Goal: Information Seeking & Learning: Compare options

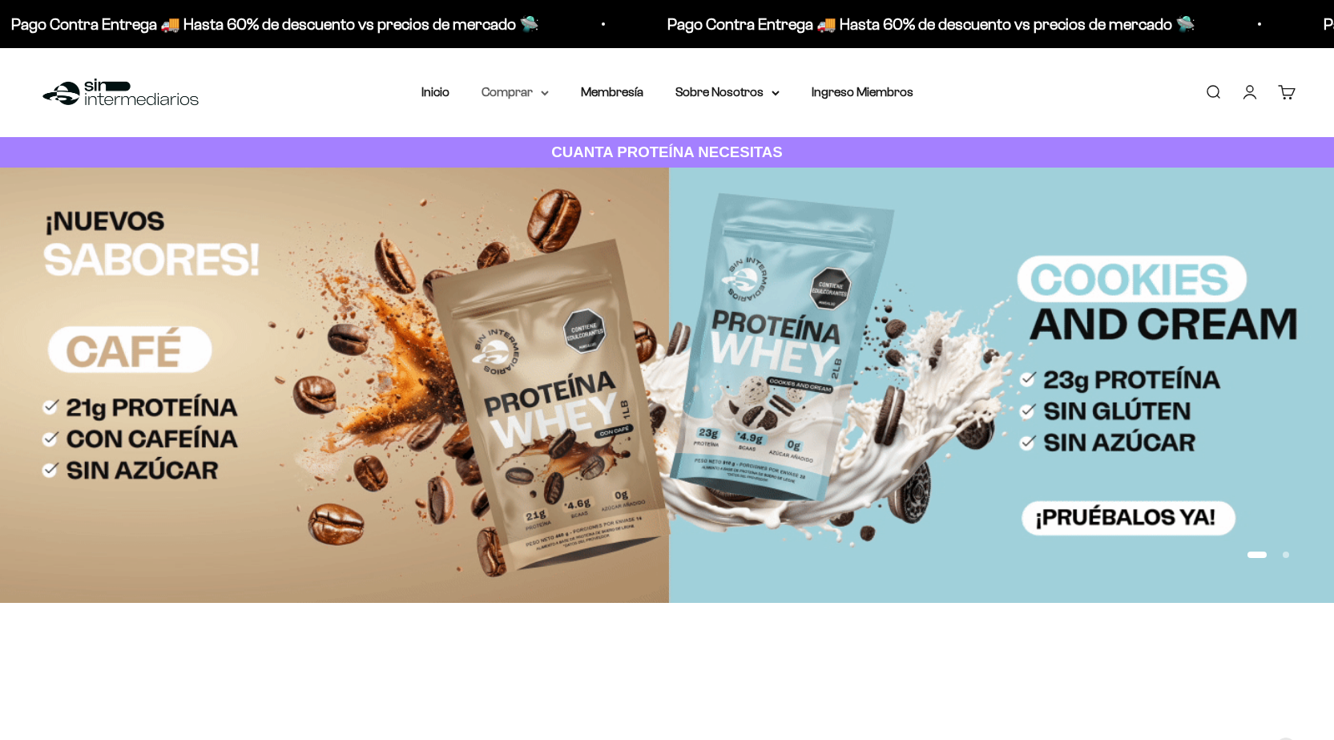
click at [543, 96] on summary "Comprar" at bounding box center [515, 92] width 67 height 21
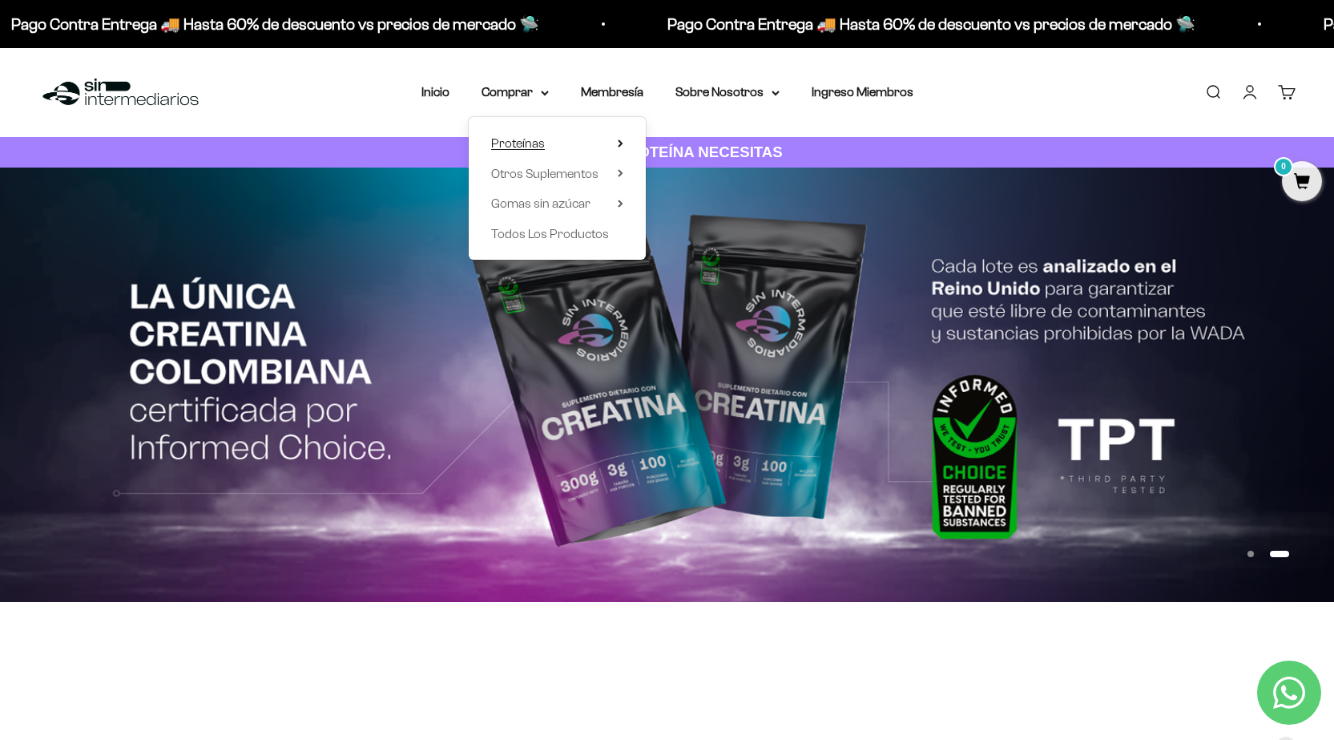
click at [611, 146] on summary "Proteínas" at bounding box center [557, 143] width 132 height 21
click at [620, 174] on icon at bounding box center [621, 173] width 6 height 8
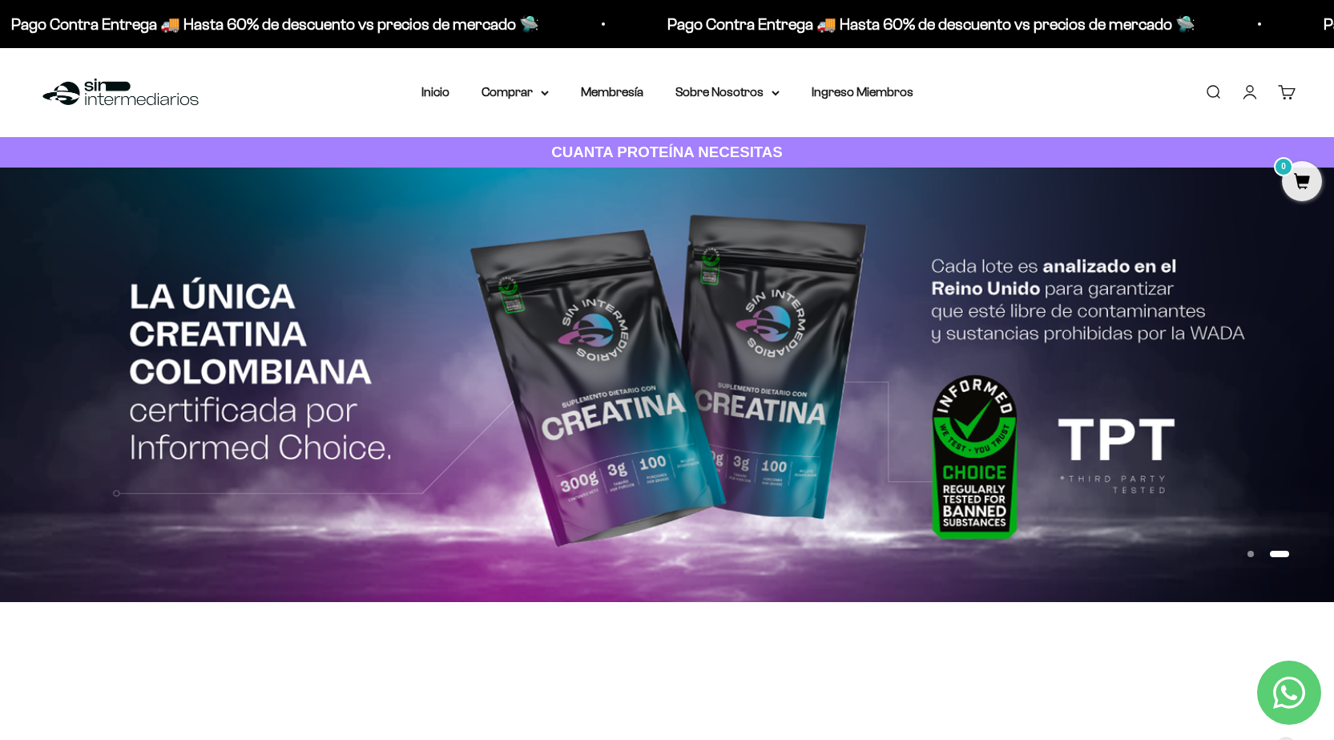
click at [1207, 90] on link "Buscar" at bounding box center [1213, 92] width 18 height 18
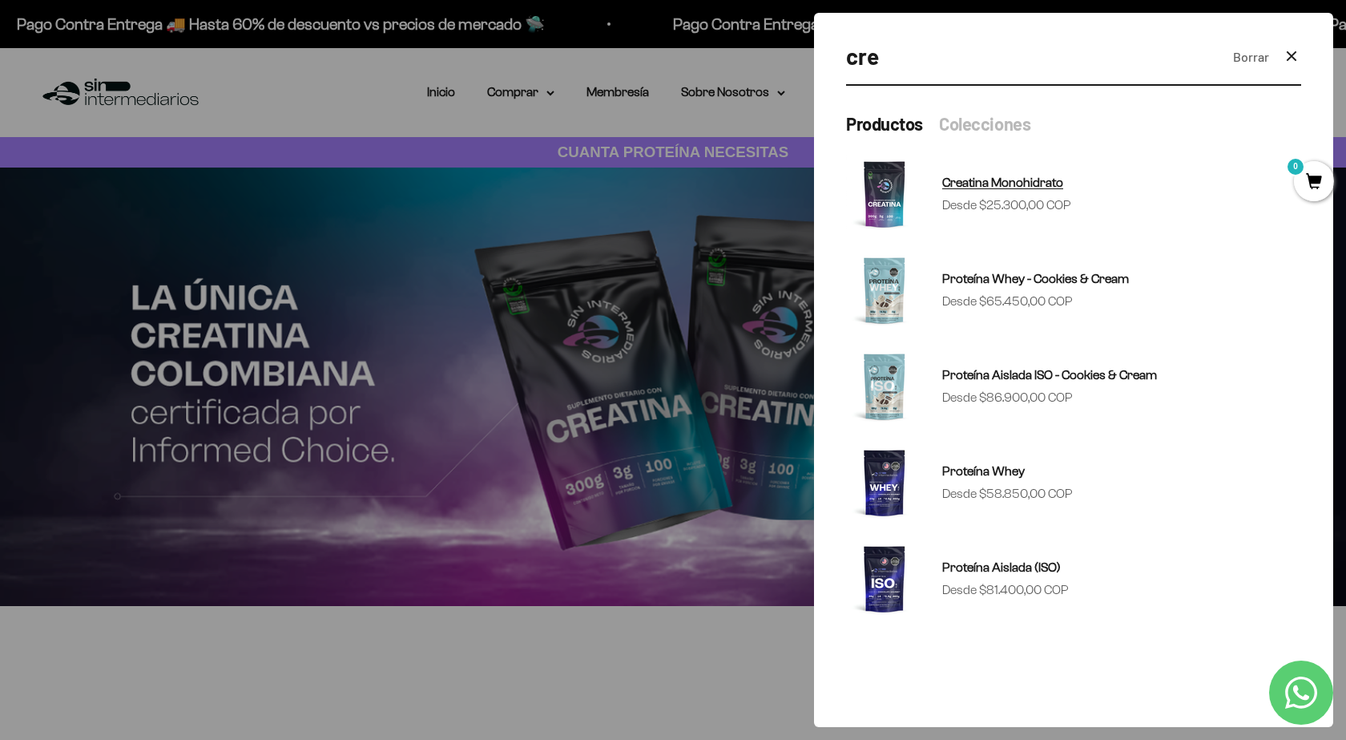
type input "cre"
click at [1000, 220] on link "Creatina Monohidrato Precio de oferta Desde $25.300,00 COP" at bounding box center [1073, 193] width 455 height 77
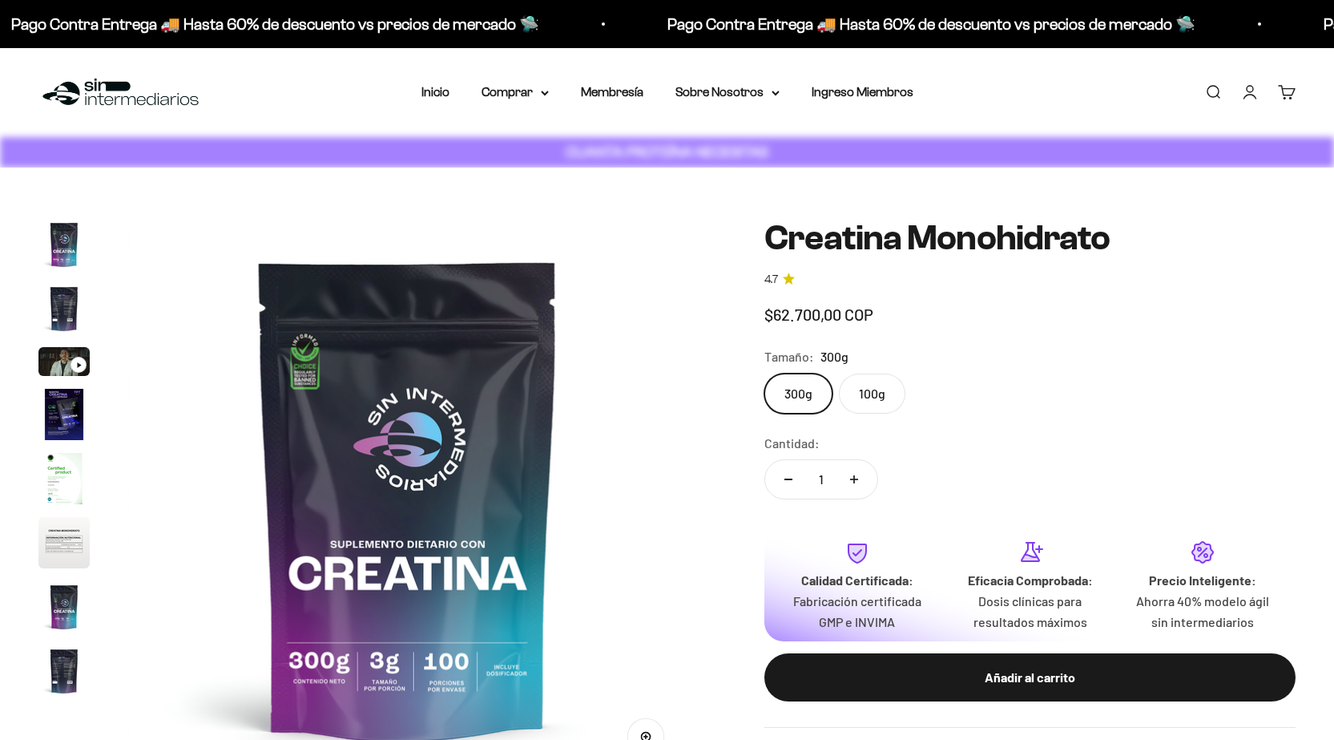
scroll to position [0, 4629]
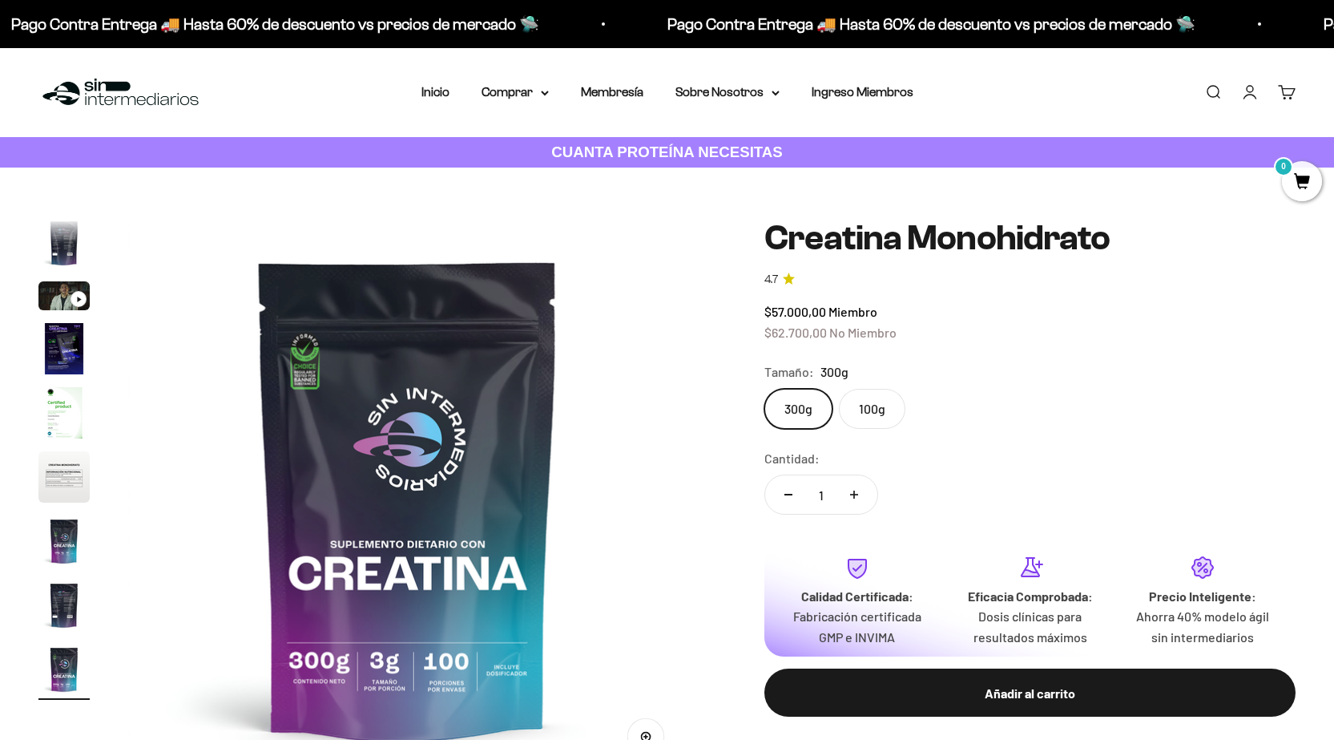
click at [886, 421] on label "100g" at bounding box center [872, 409] width 67 height 40
click at [764, 389] on input "100g" at bounding box center [764, 388] width 1 height 1
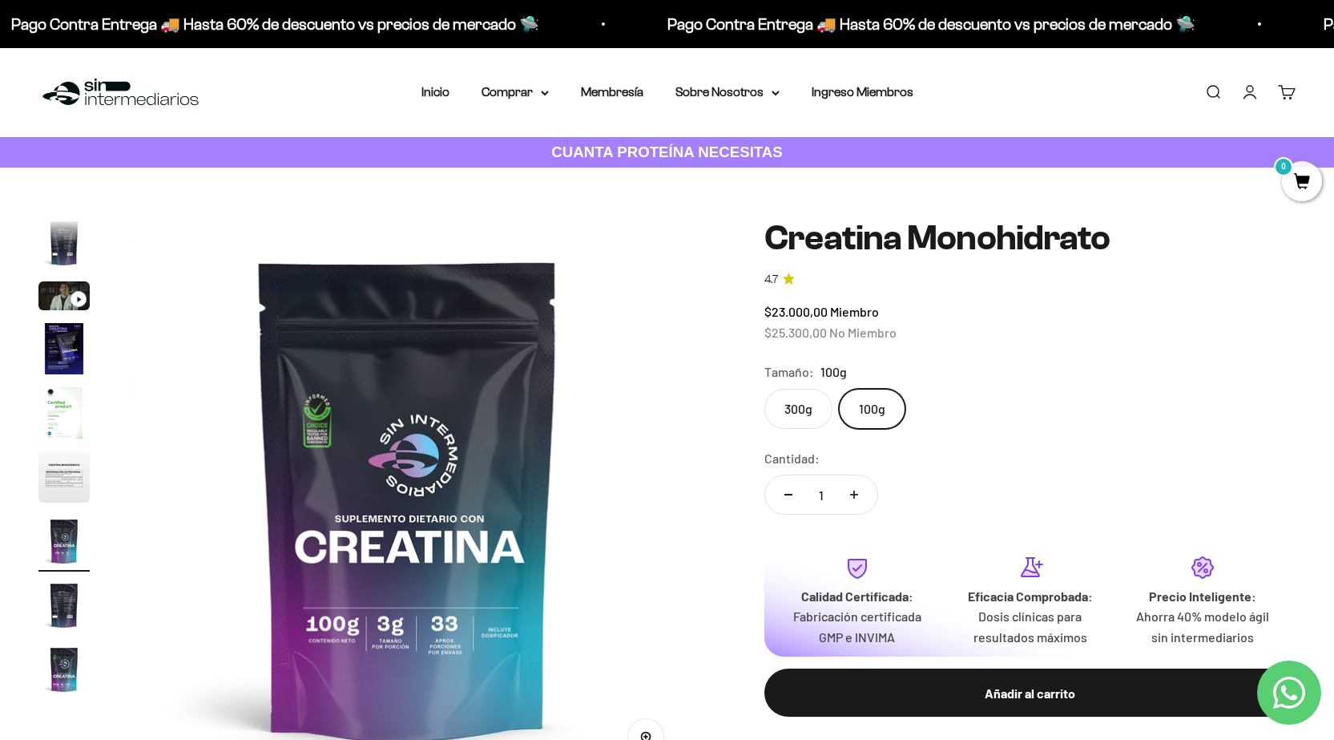
click at [808, 421] on label "300g" at bounding box center [798, 409] width 68 height 40
click at [764, 389] on input "300g" at bounding box center [764, 388] width 1 height 1
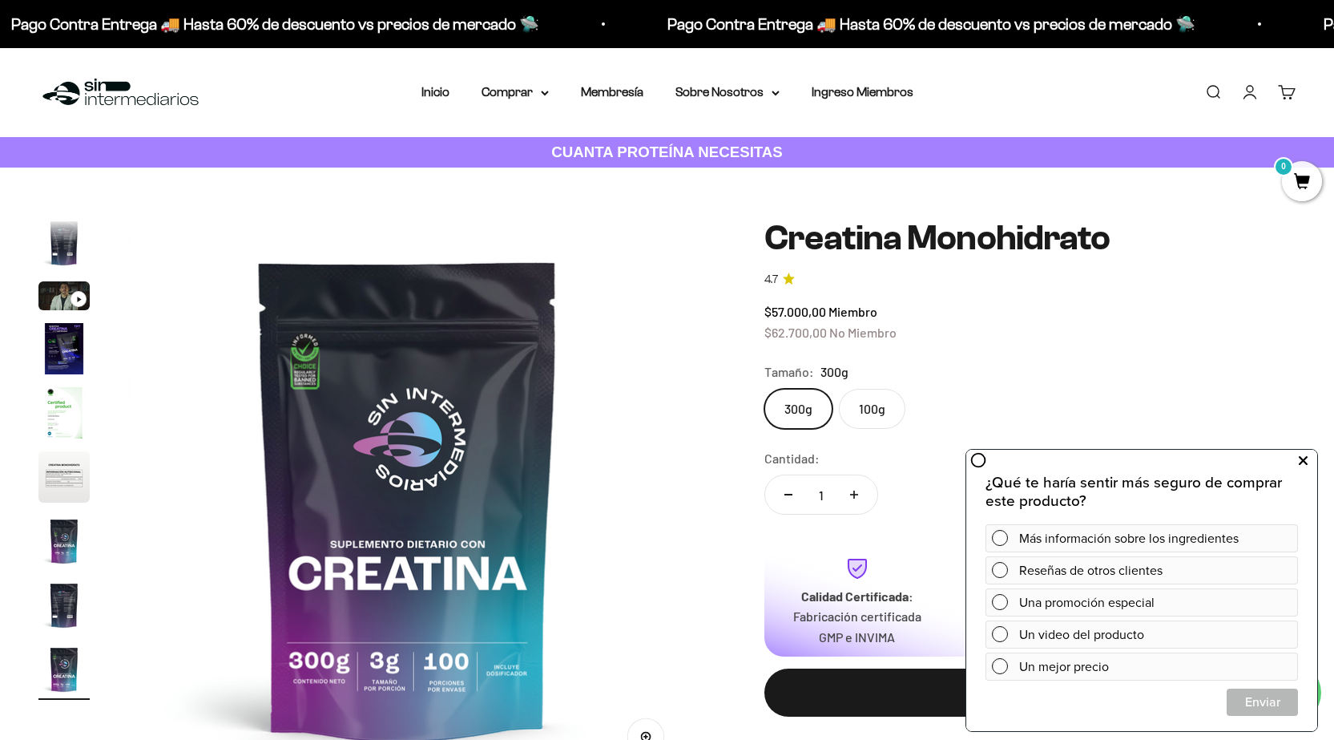
click at [1307, 460] on icon at bounding box center [1303, 460] width 9 height 21
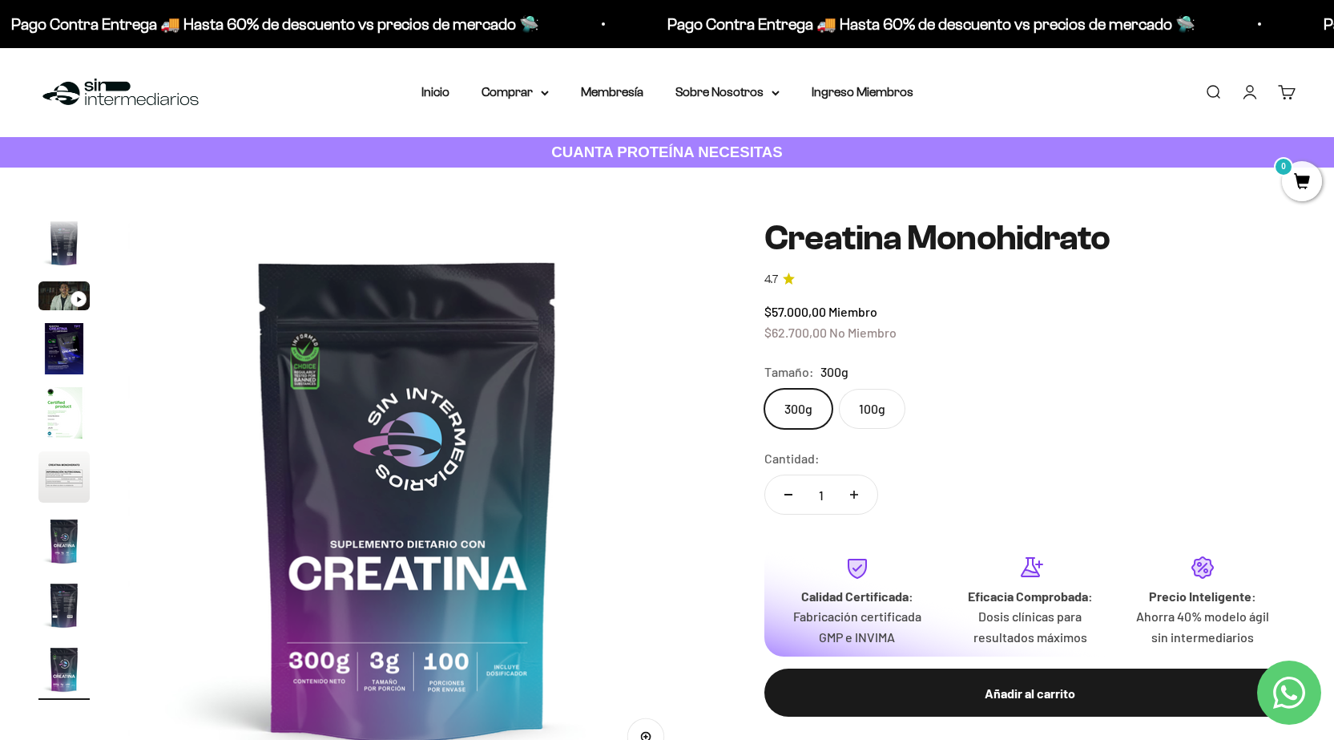
scroll to position [80, 0]
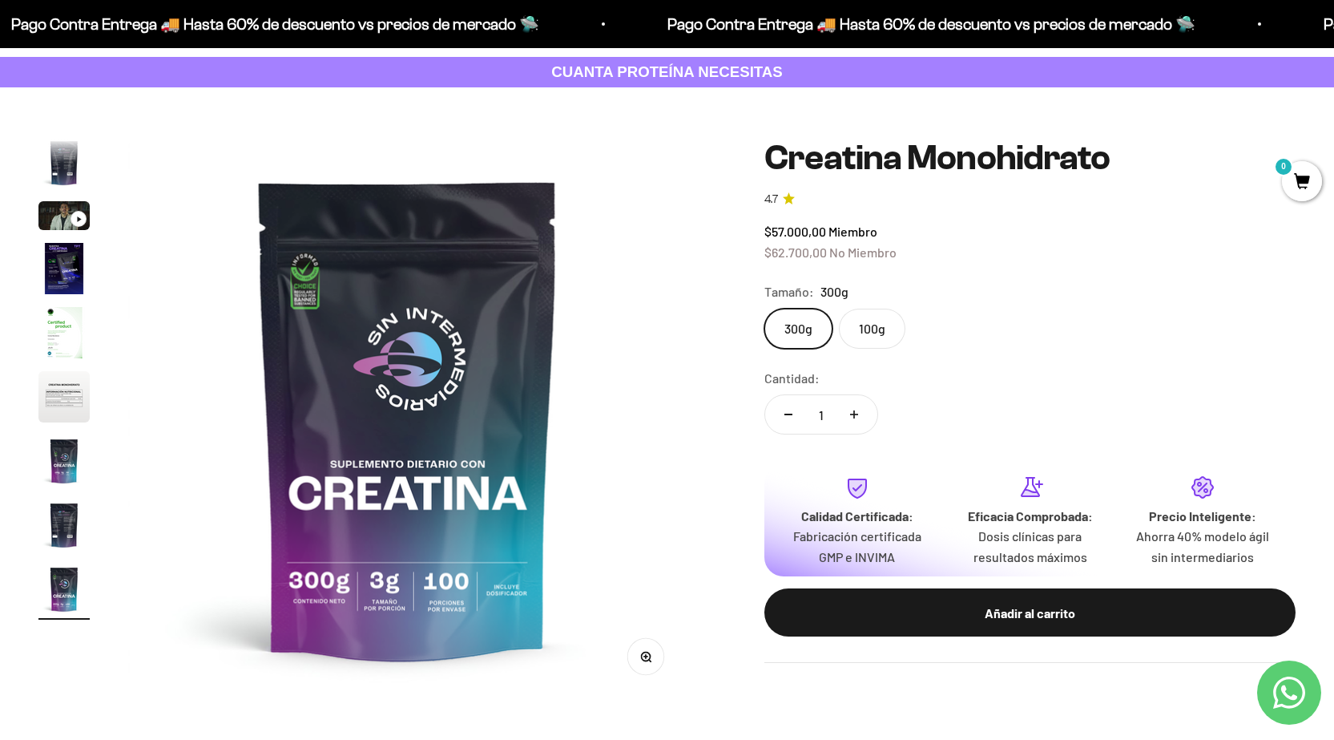
click at [46, 277] on img "Ir al artículo 4" at bounding box center [63, 268] width 51 height 51
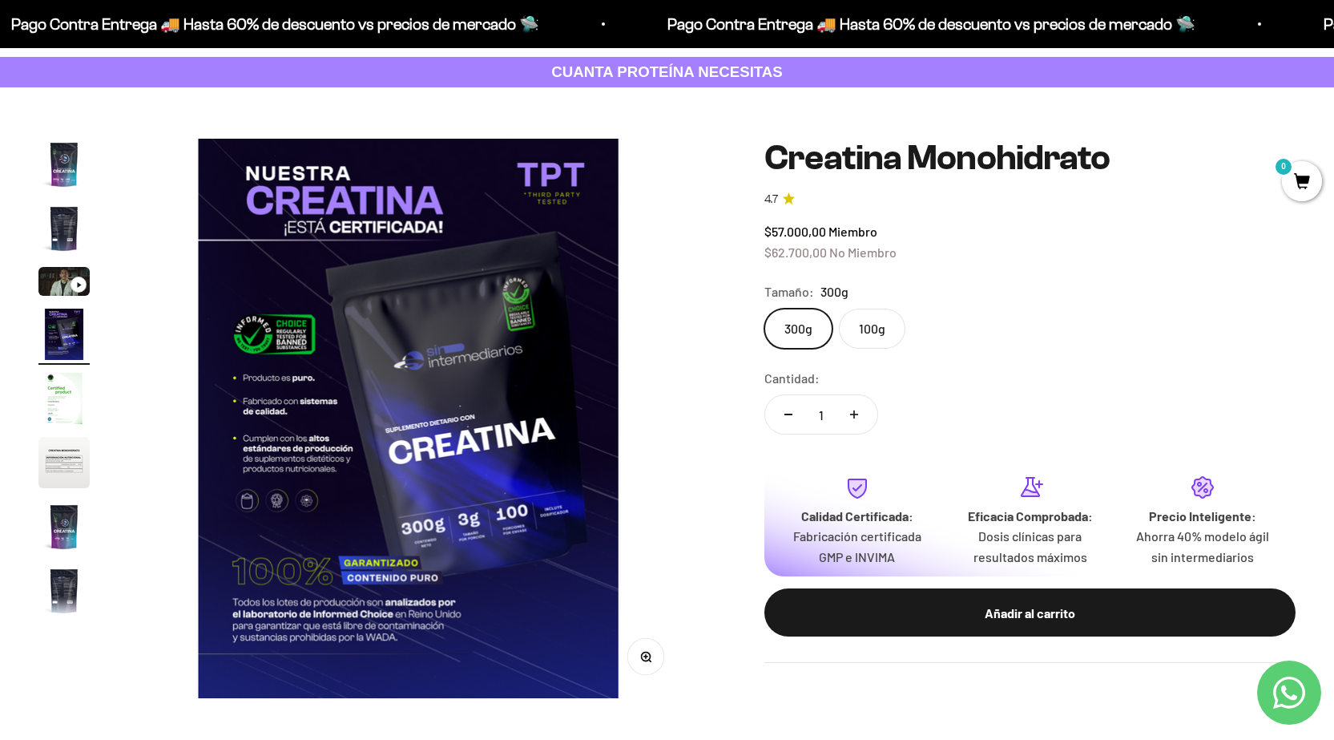
click at [79, 535] on img "Ir al artículo 7" at bounding box center [63, 526] width 51 height 51
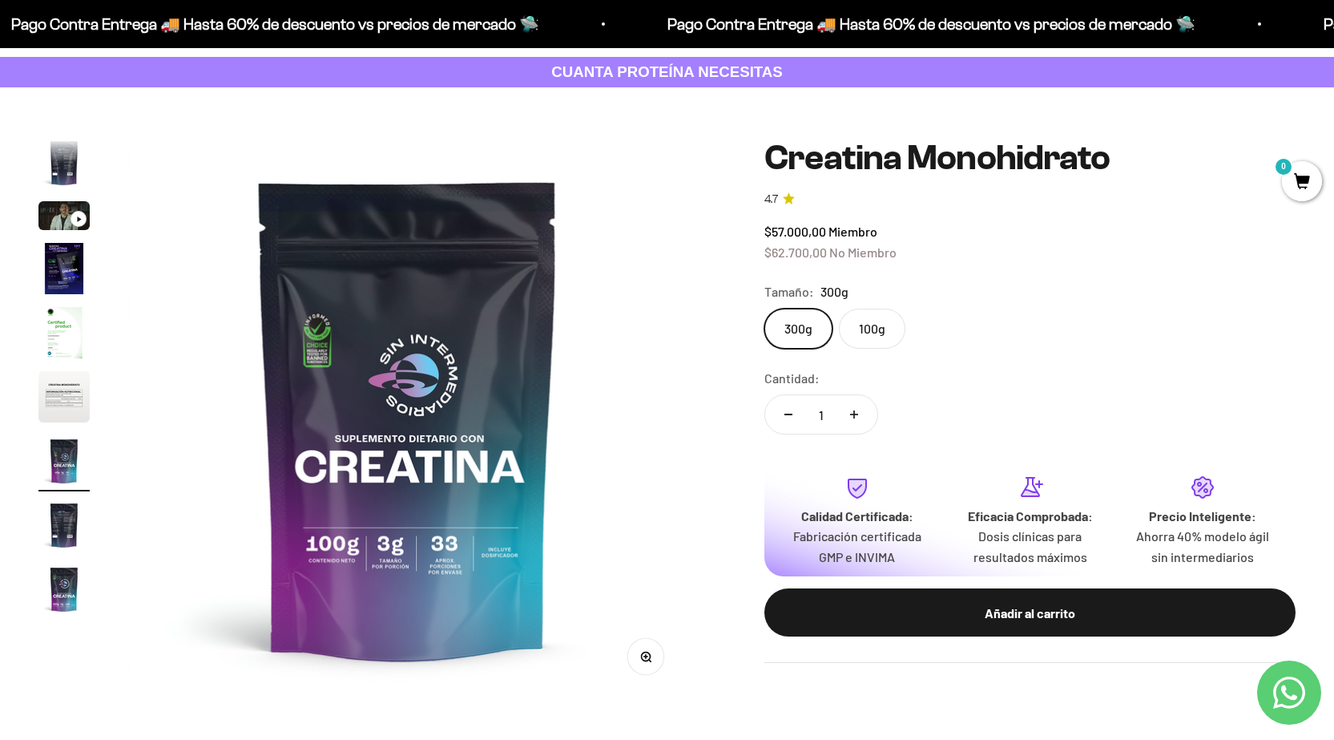
click at [78, 592] on img "Ir al artículo 9" at bounding box center [63, 588] width 51 height 51
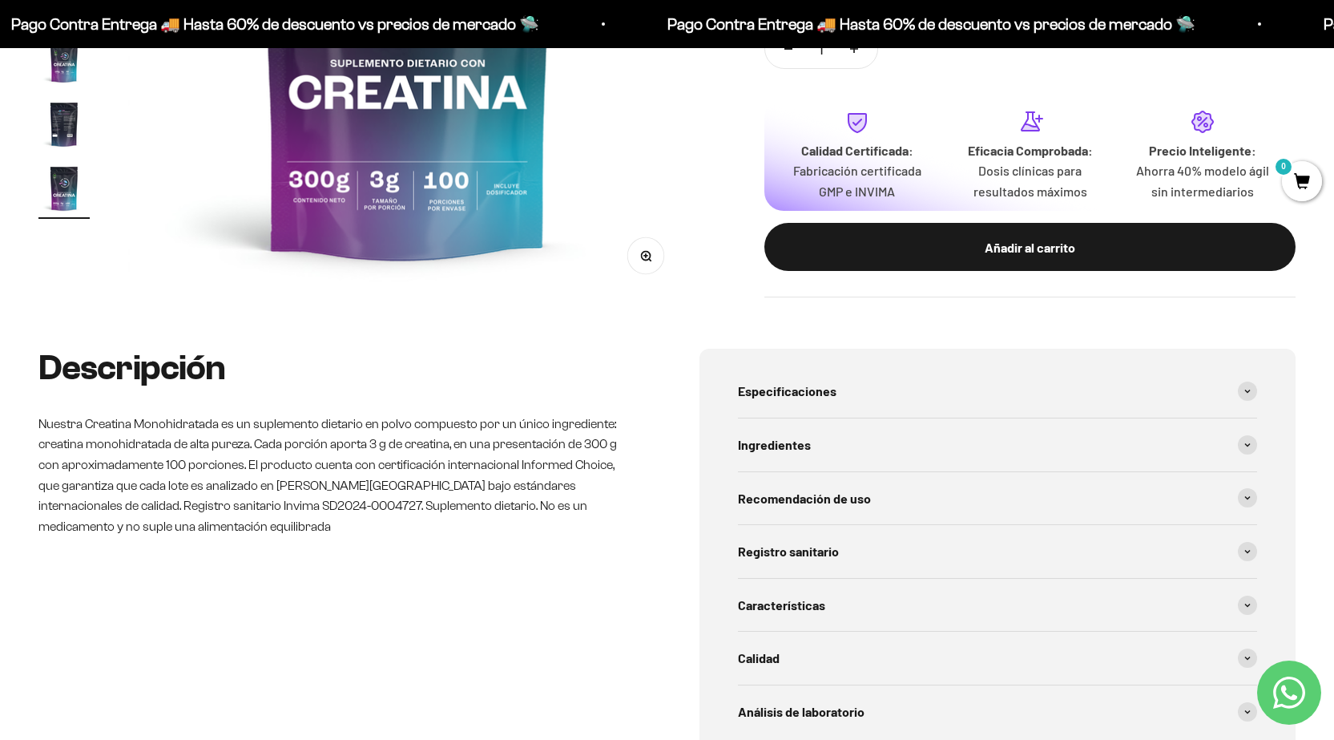
scroll to position [160, 0]
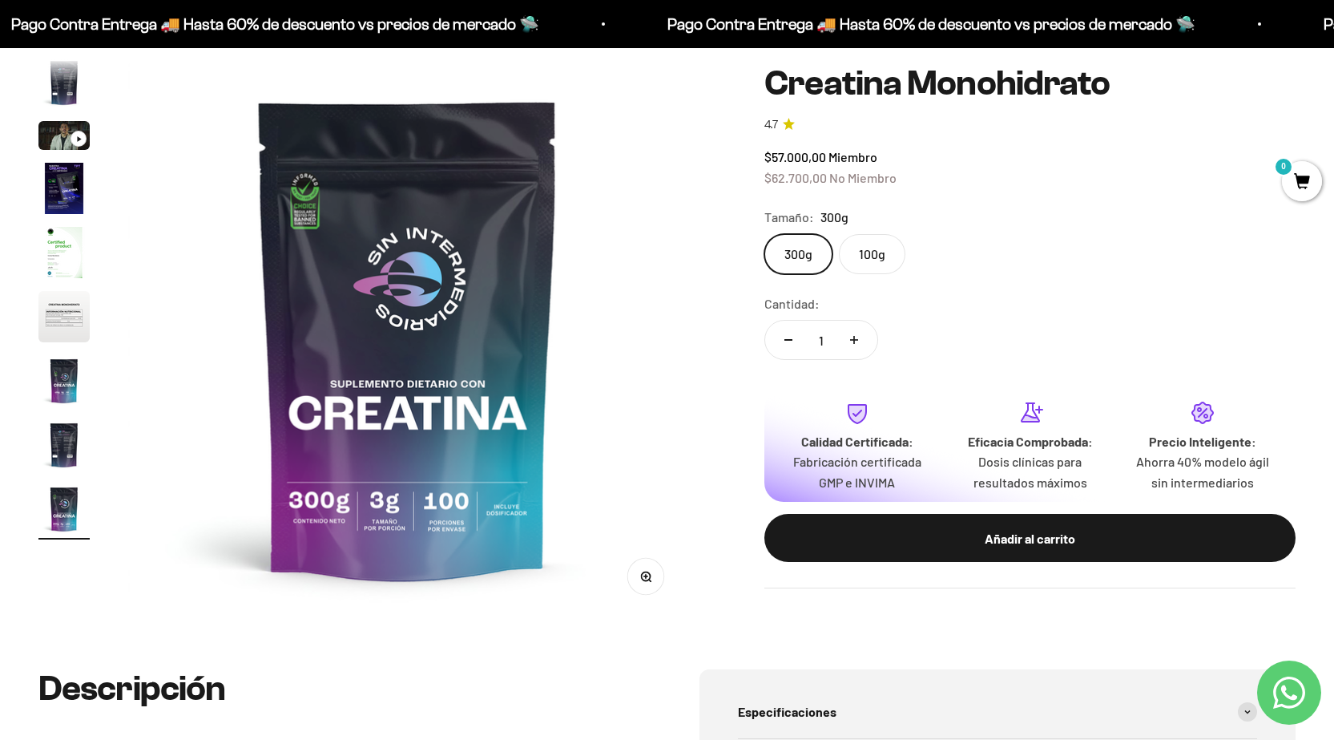
click at [876, 254] on label "100g" at bounding box center [872, 254] width 67 height 40
click at [764, 234] on input "100g" at bounding box center [764, 233] width 1 height 1
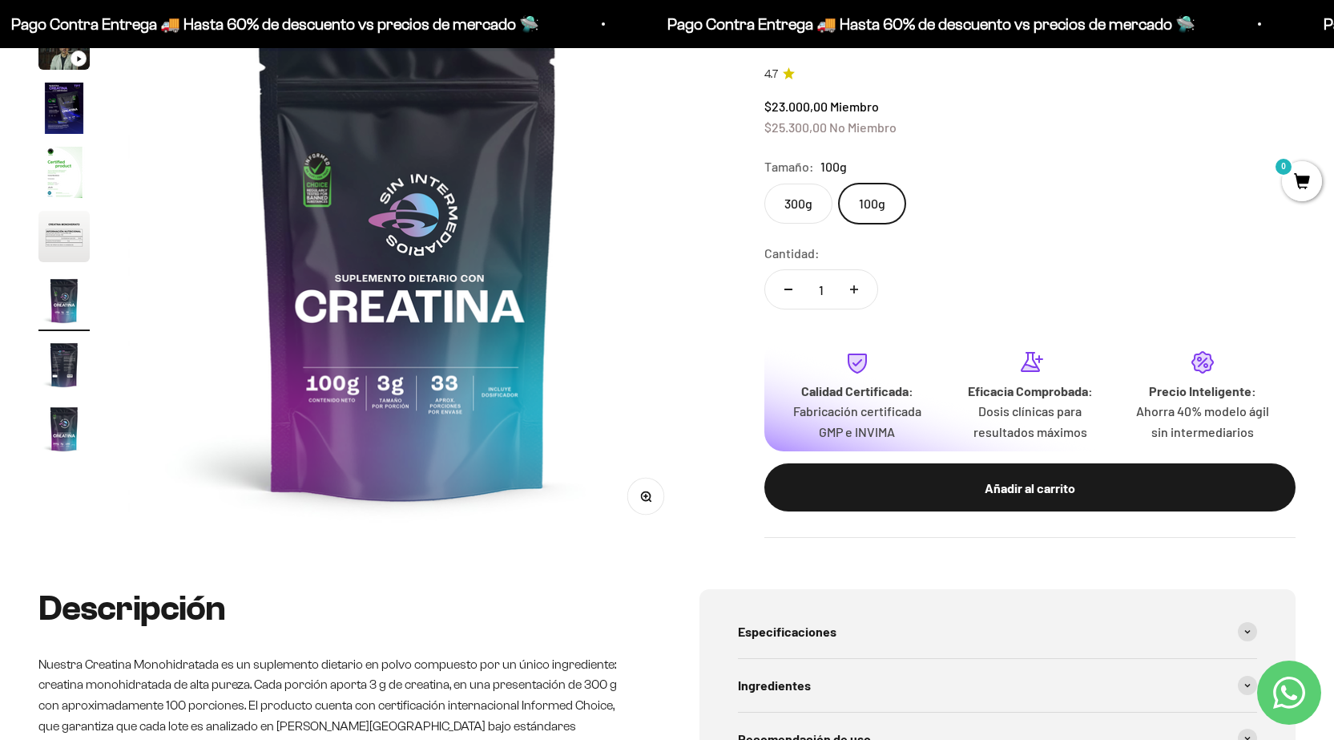
scroll to position [401, 0]
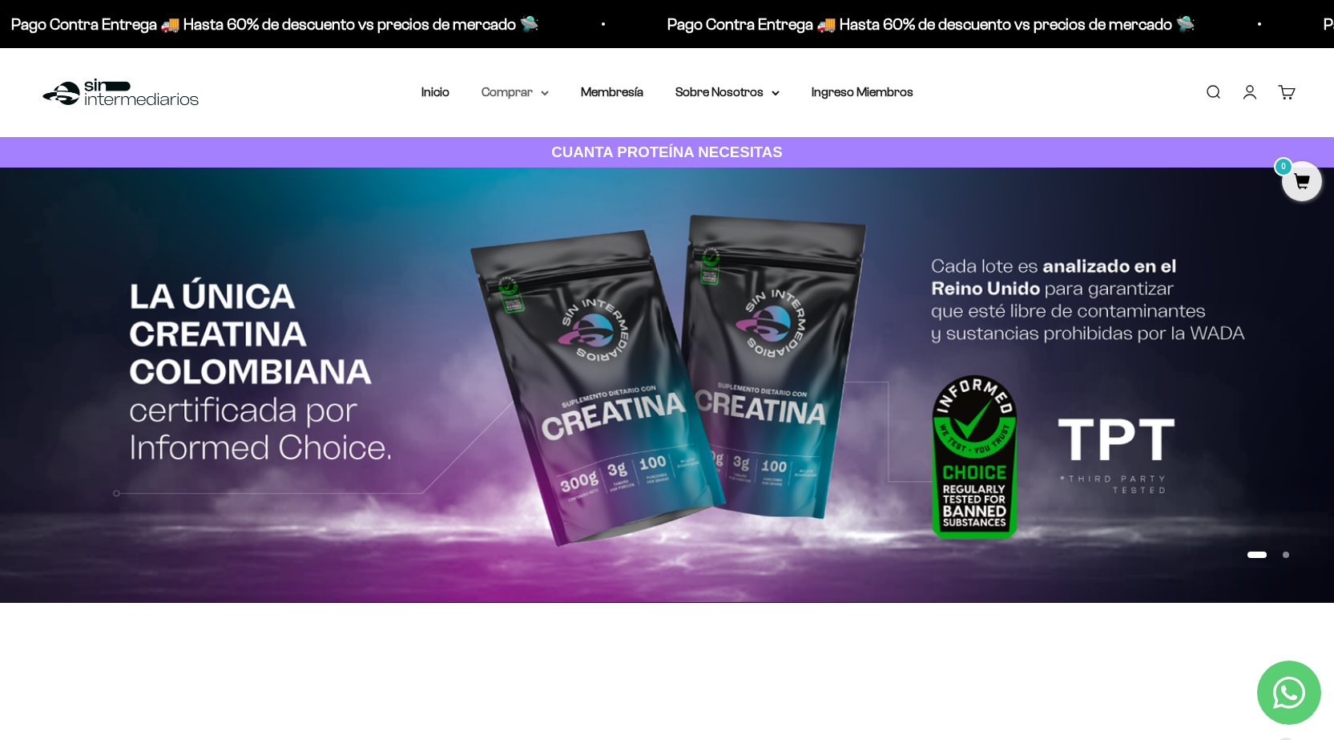
click at [538, 92] on summary "Comprar" at bounding box center [515, 92] width 67 height 21
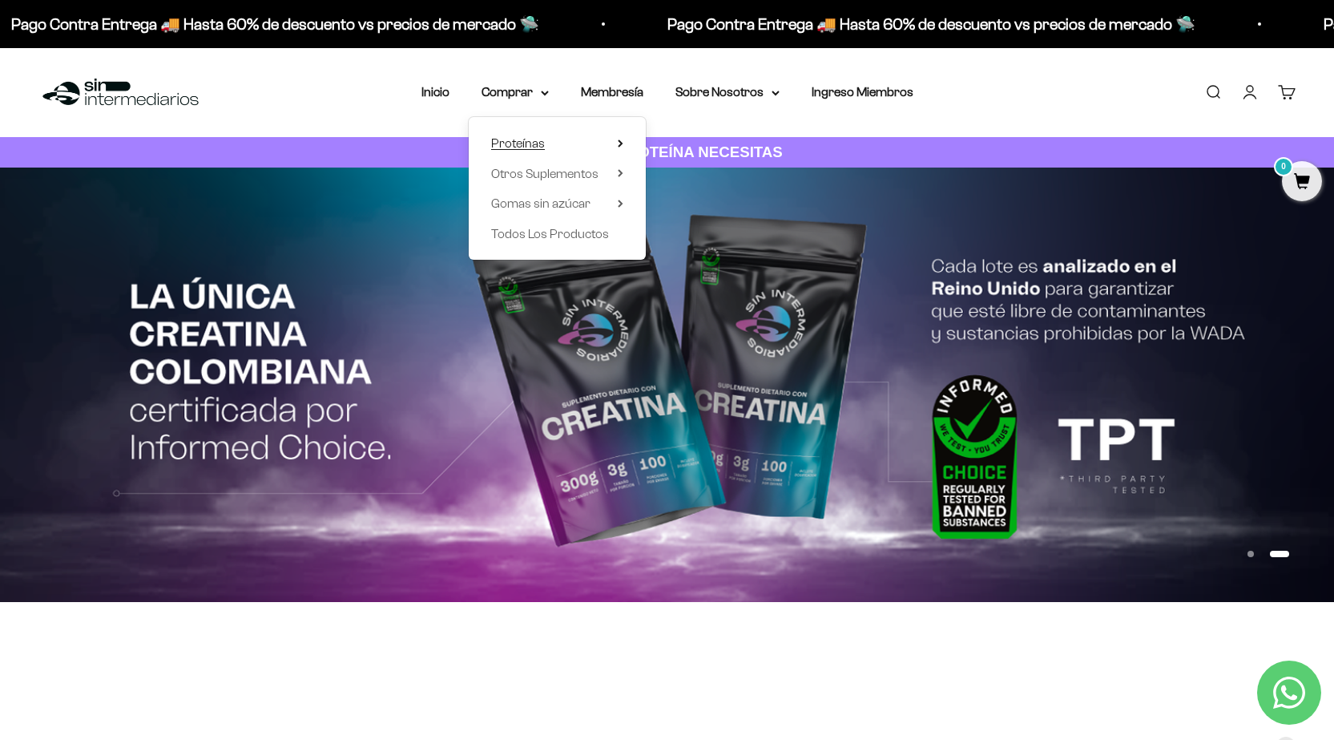
click at [587, 143] on summary "Proteínas" at bounding box center [557, 143] width 132 height 21
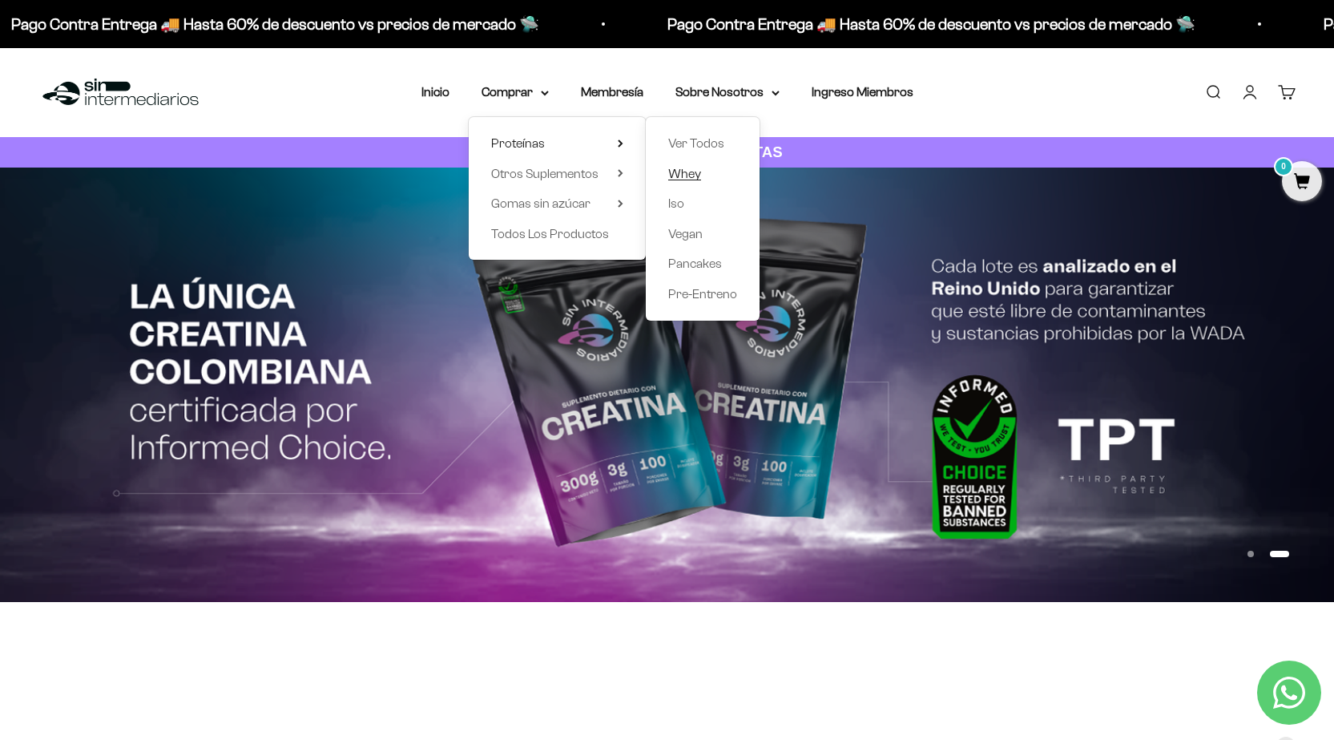
click at [697, 180] on span "Whey" at bounding box center [684, 173] width 33 height 21
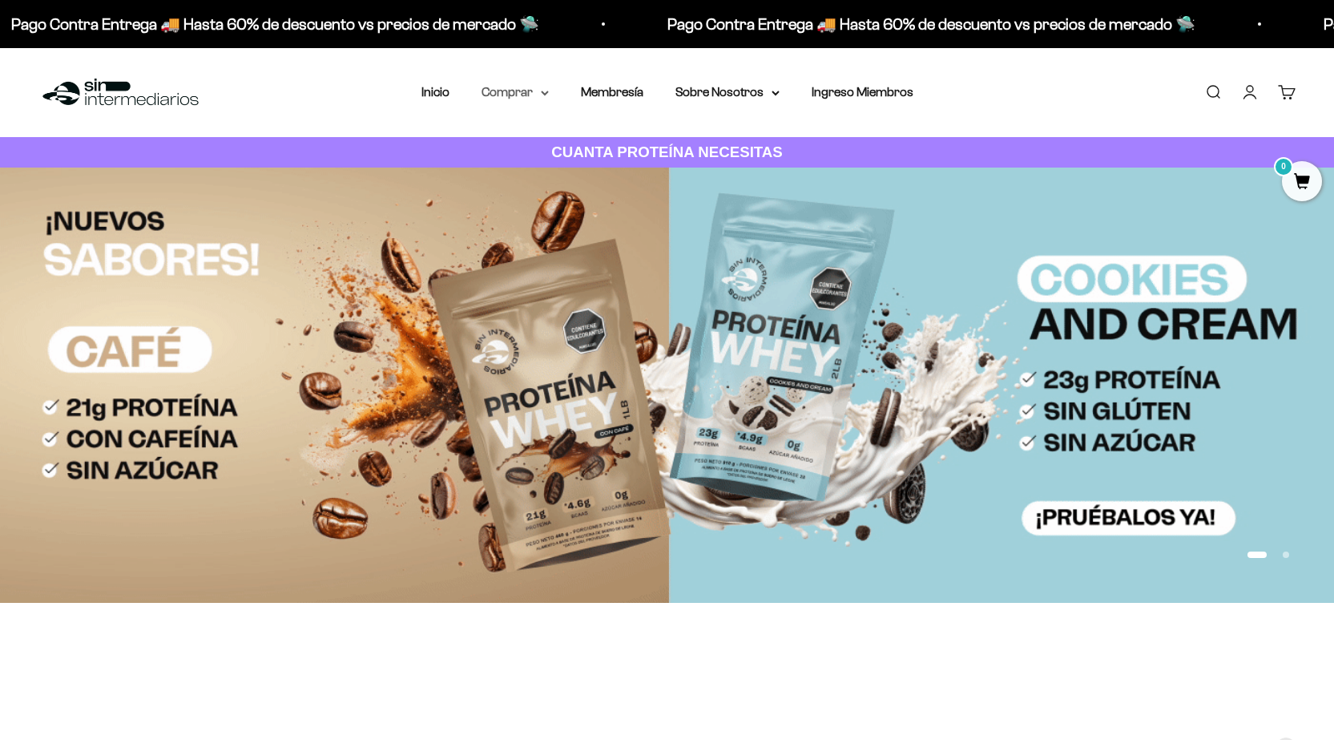
click at [534, 101] on summary "Comprar" at bounding box center [515, 92] width 67 height 21
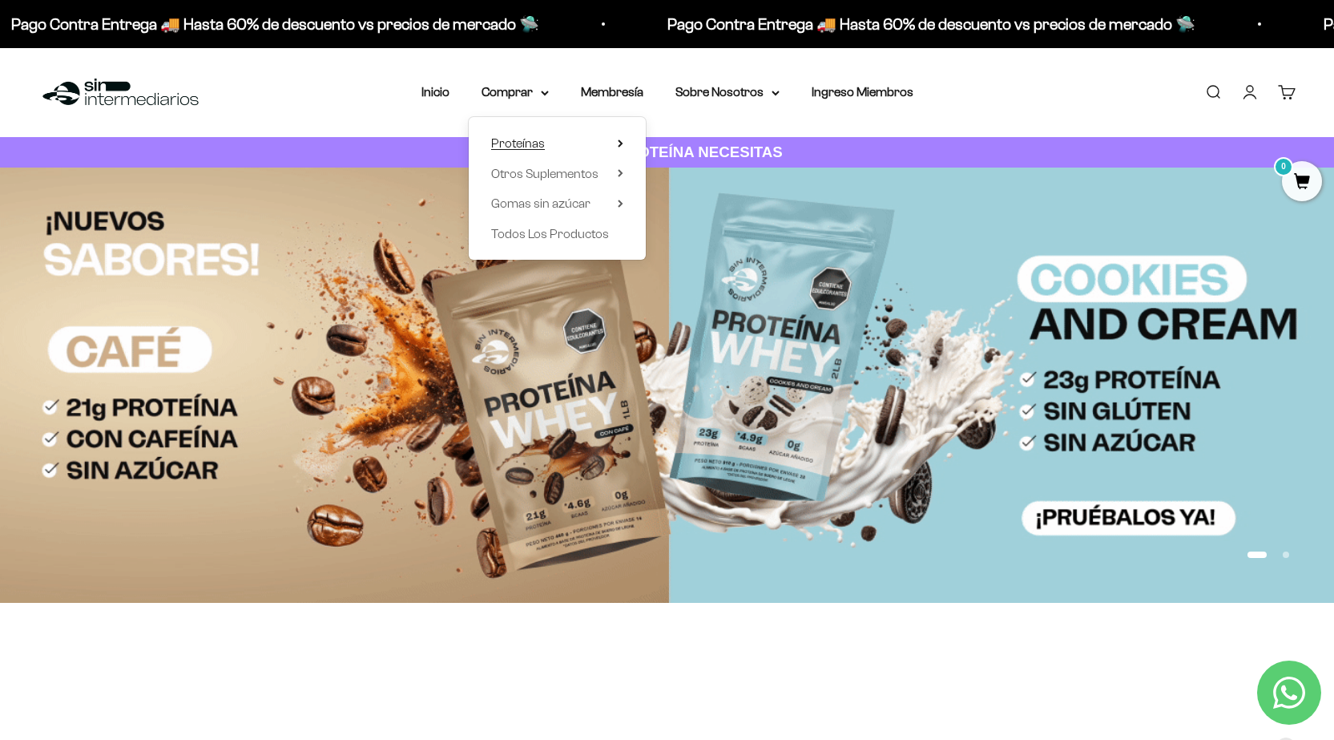
click at [619, 147] on icon at bounding box center [620, 143] width 3 height 6
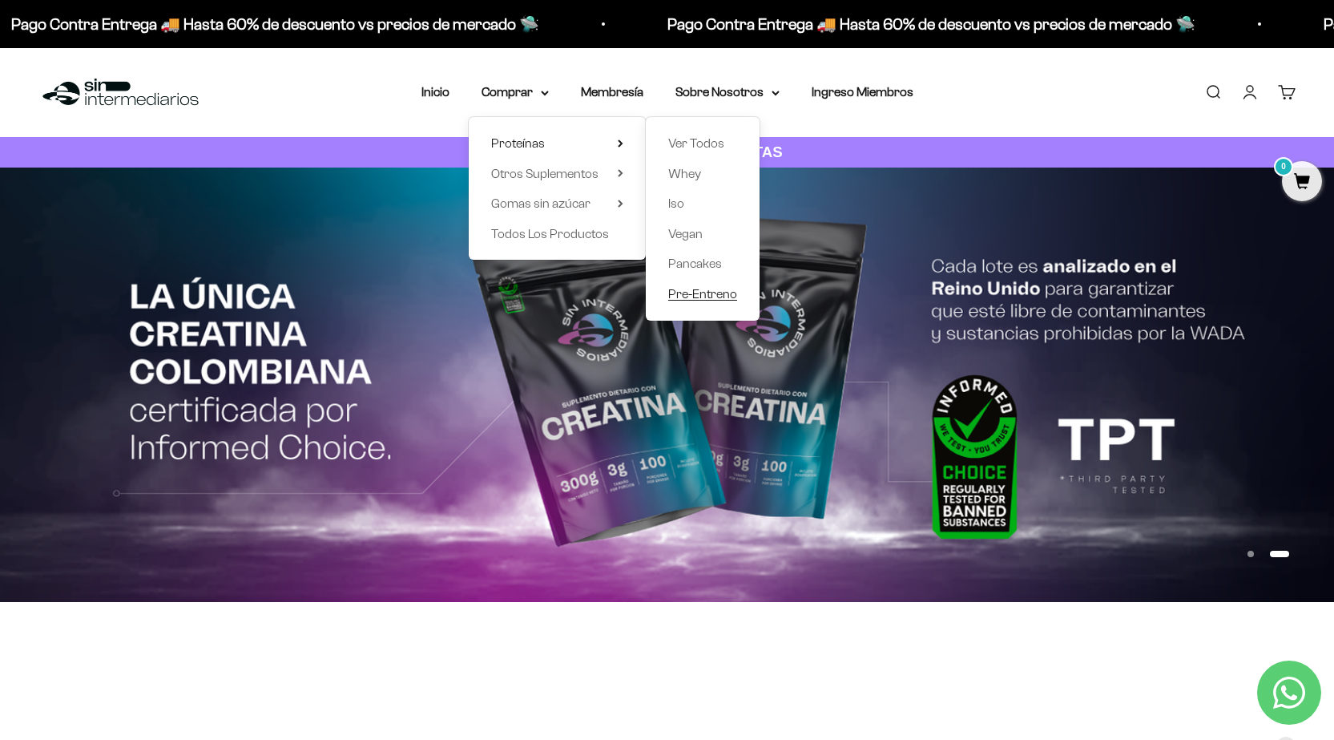
click at [719, 297] on span "Pre-Entreno" at bounding box center [702, 294] width 69 height 14
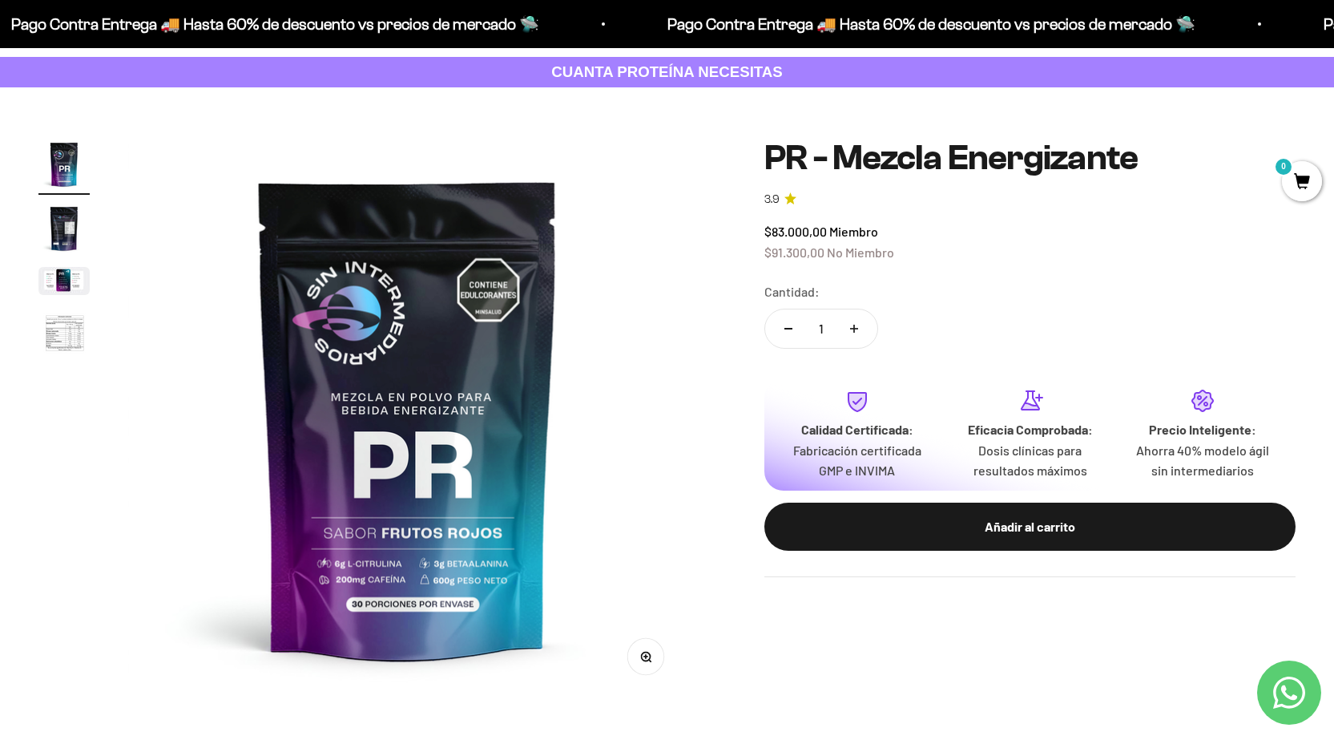
scroll to position [160, 0]
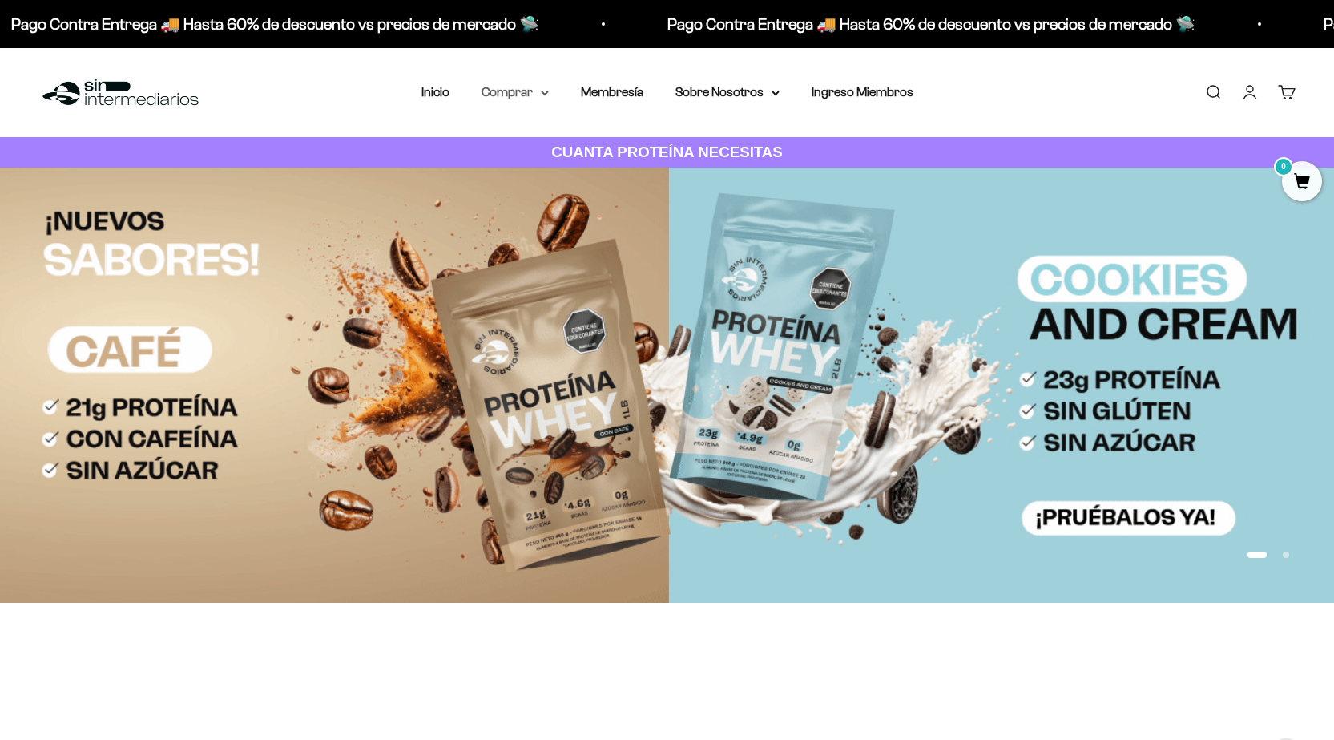
click at [547, 95] on icon at bounding box center [545, 94] width 8 height 6
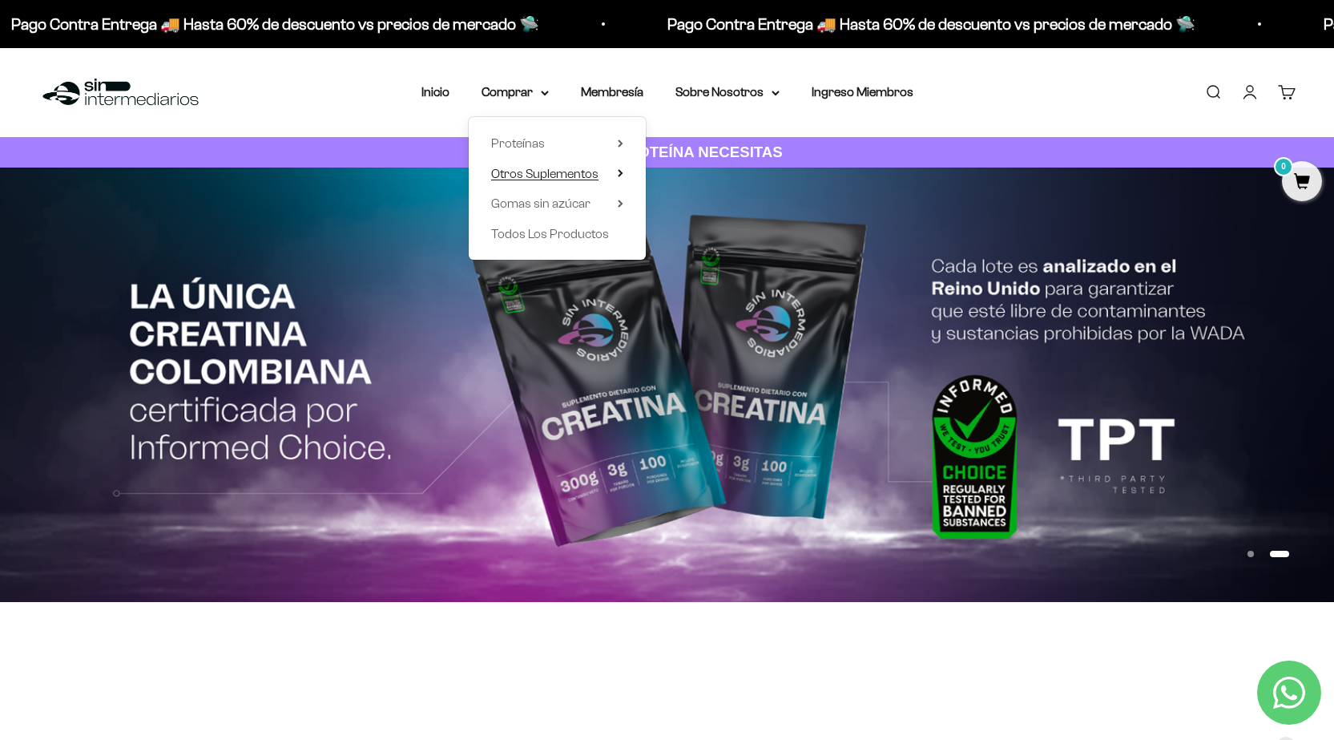
click at [612, 178] on summary "Otros Suplementos" at bounding box center [557, 173] width 132 height 21
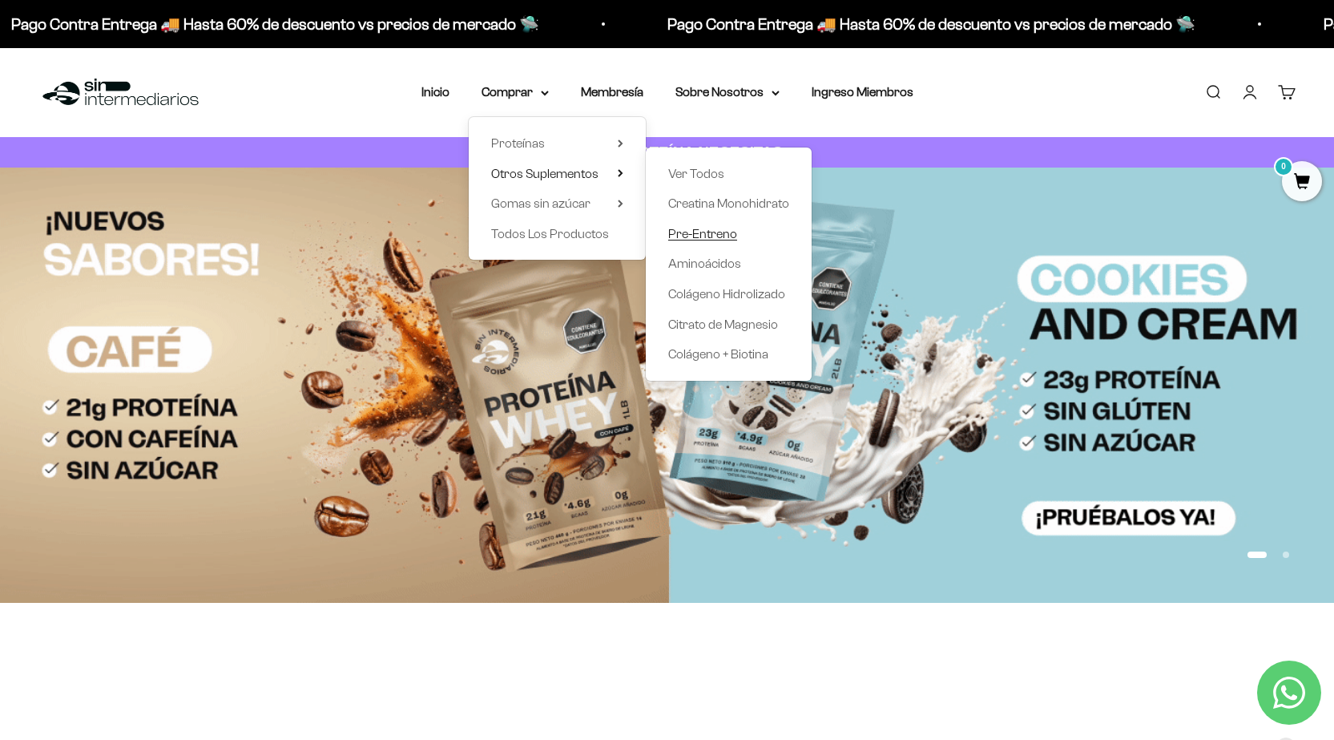
click at [717, 235] on span "Pre-Entreno" at bounding box center [702, 234] width 69 height 14
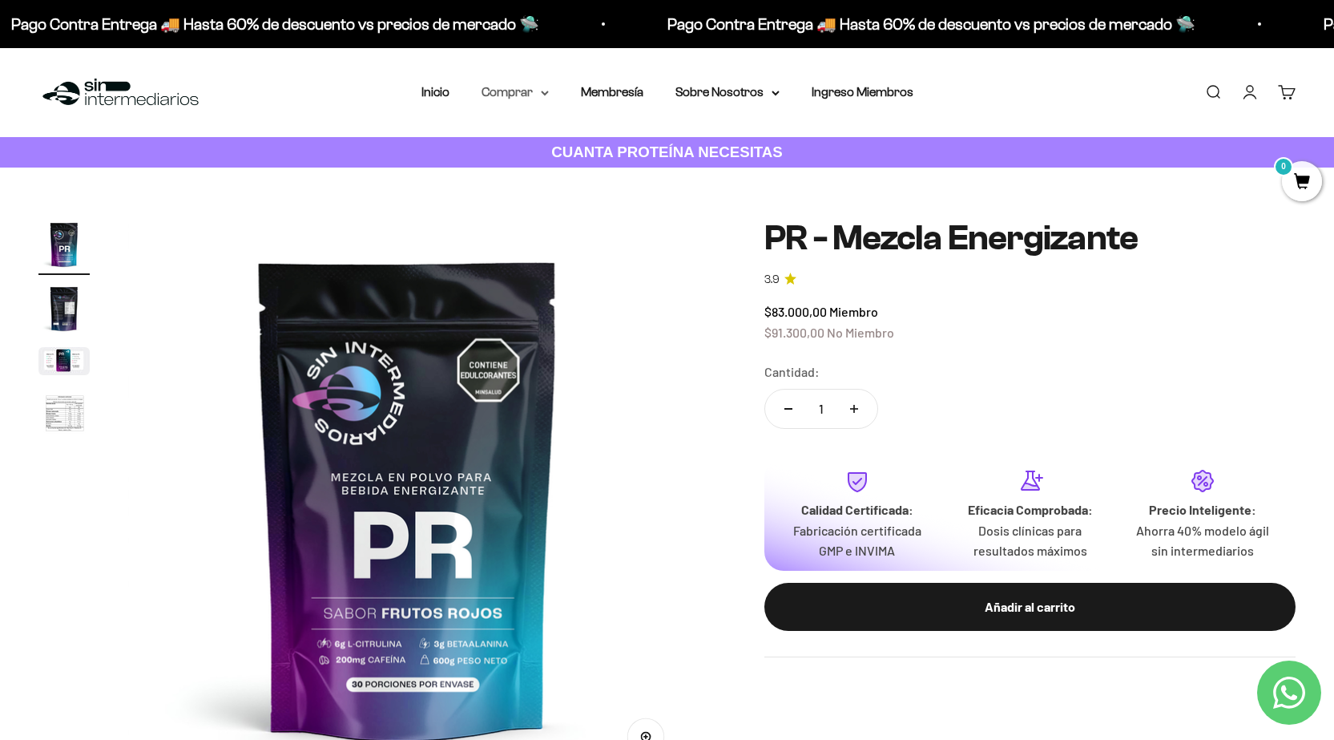
click at [537, 89] on summary "Comprar" at bounding box center [515, 92] width 67 height 21
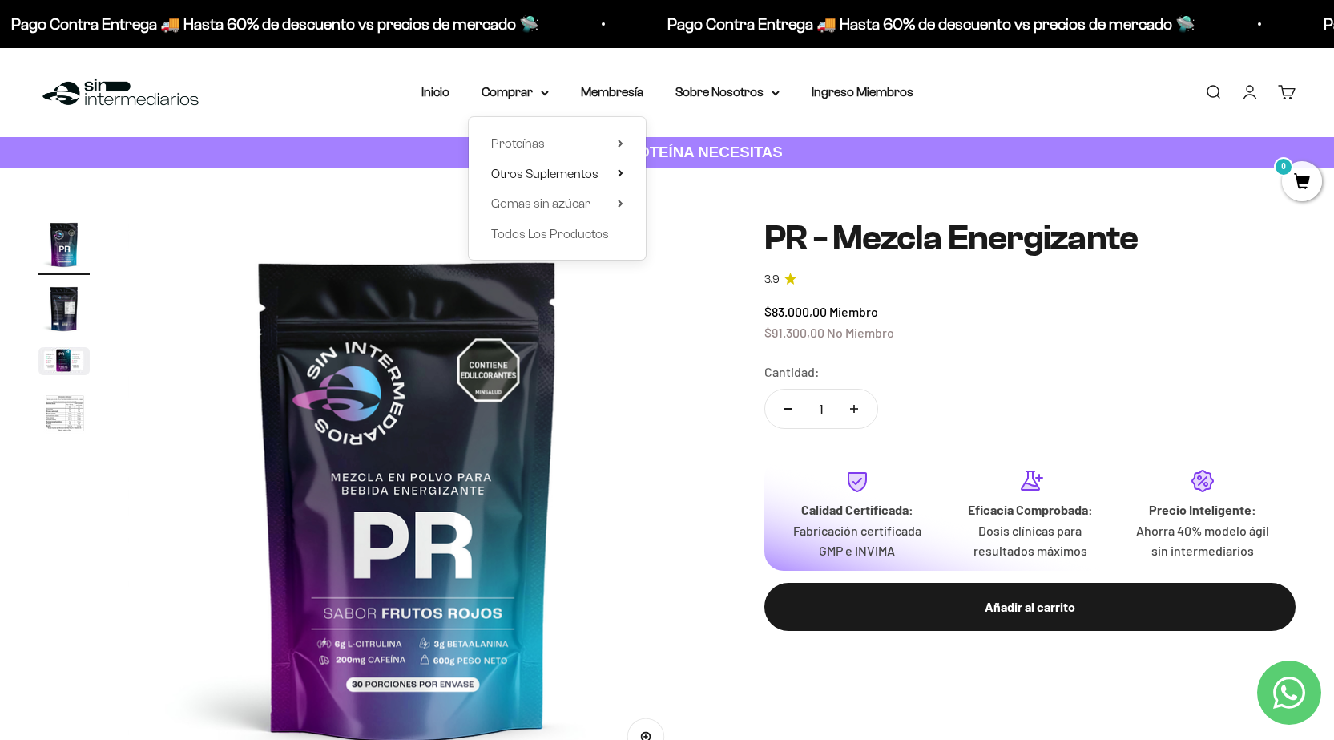
click at [564, 170] on span "Otros Suplementos" at bounding box center [544, 174] width 107 height 14
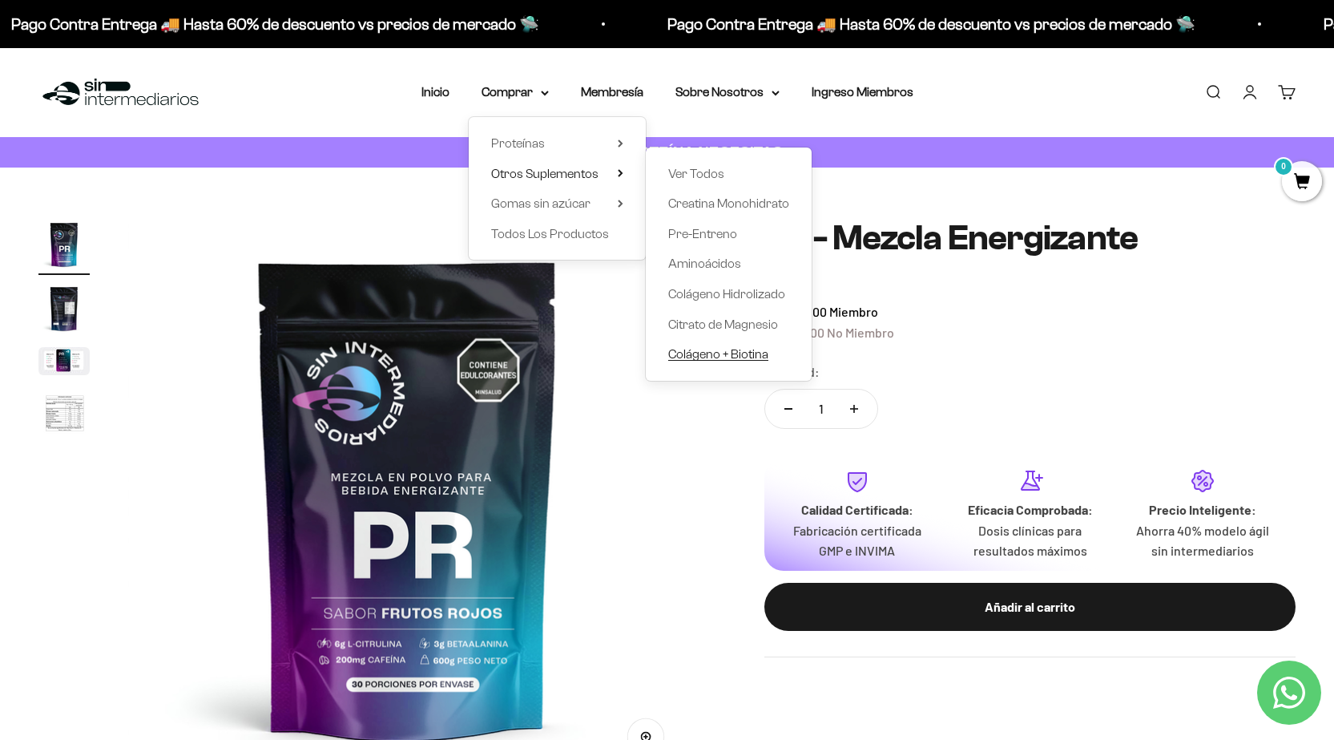
click at [746, 357] on span "Colágeno + Biotina" at bounding box center [718, 354] width 100 height 14
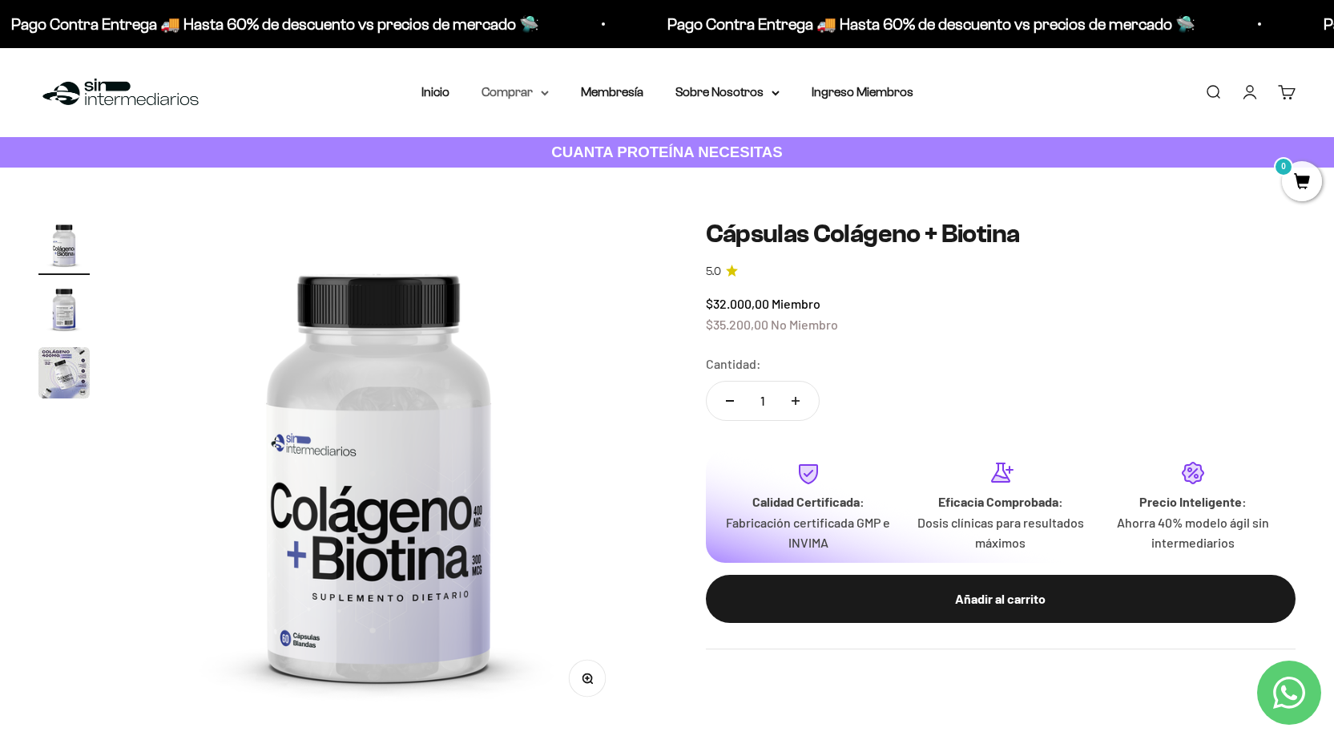
click at [538, 90] on summary "Comprar" at bounding box center [515, 92] width 67 height 21
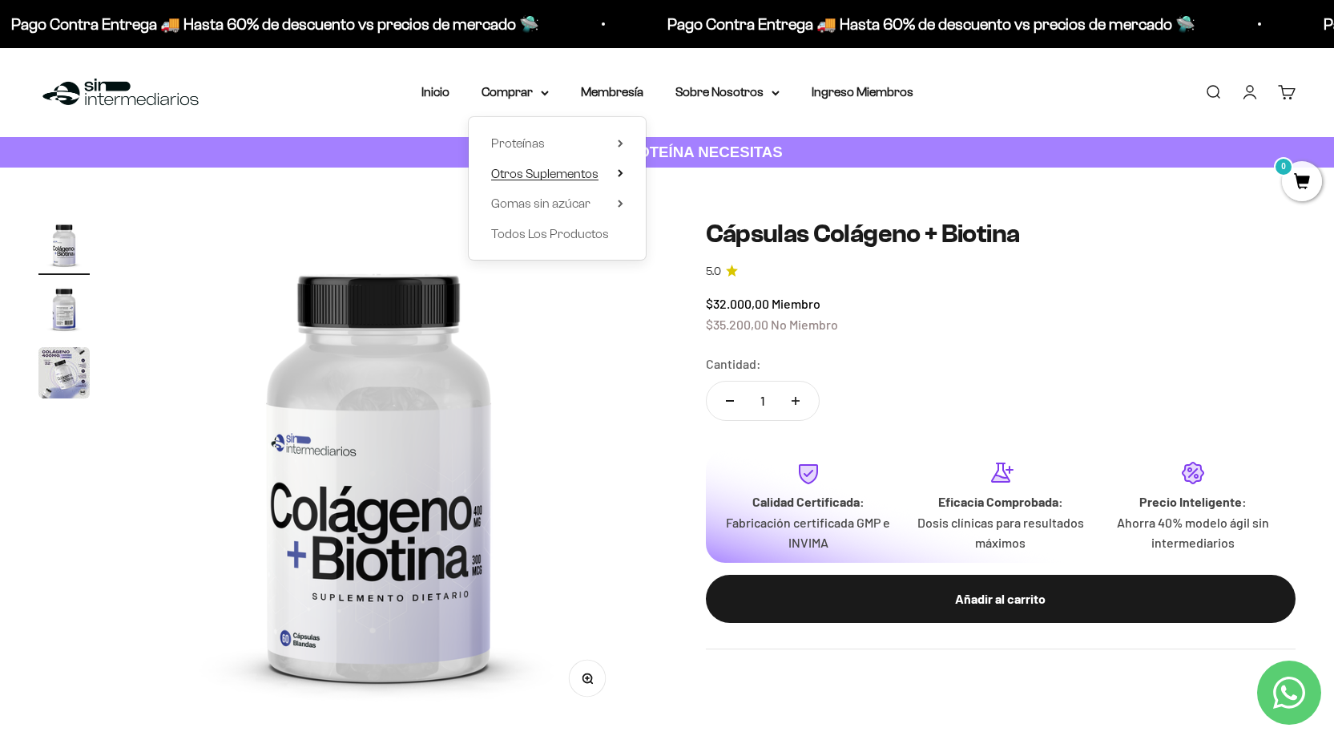
click at [574, 180] on span "Otros Suplementos" at bounding box center [544, 173] width 107 height 21
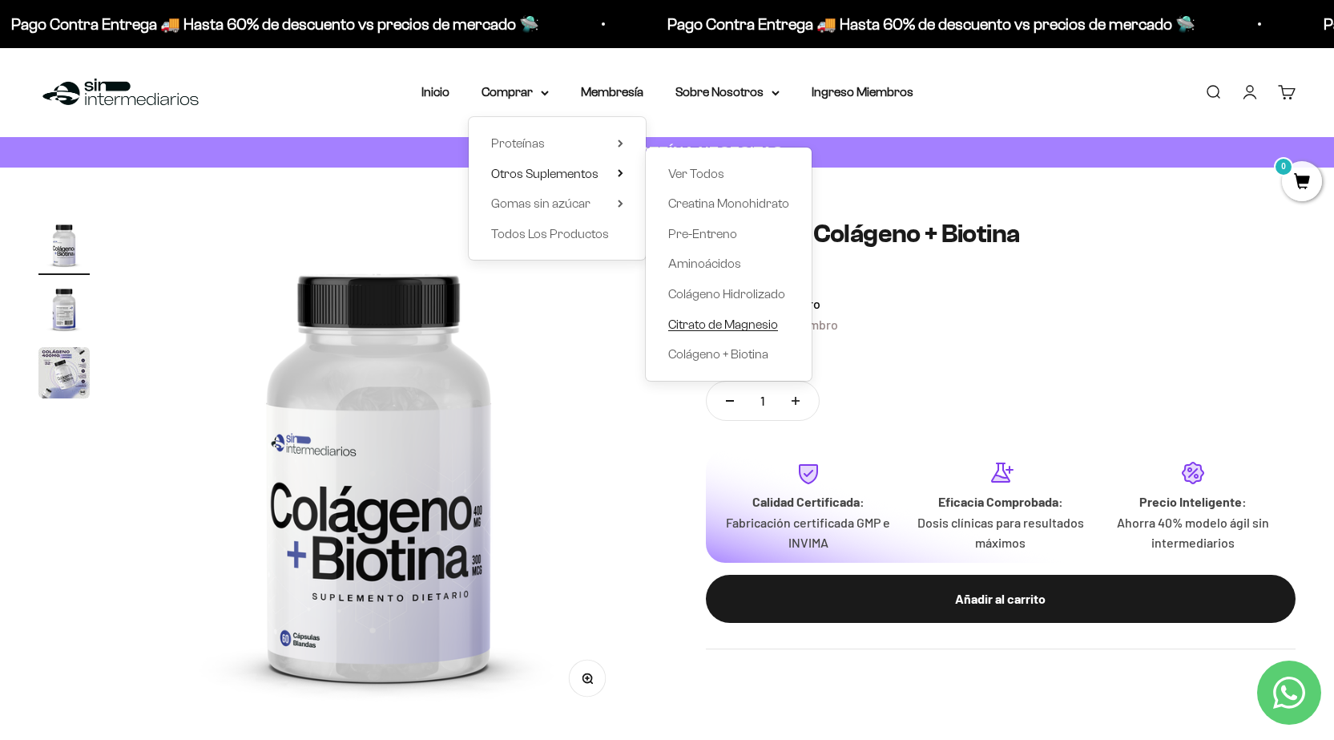
click at [766, 325] on span "Citrato de Magnesio" at bounding box center [723, 324] width 110 height 14
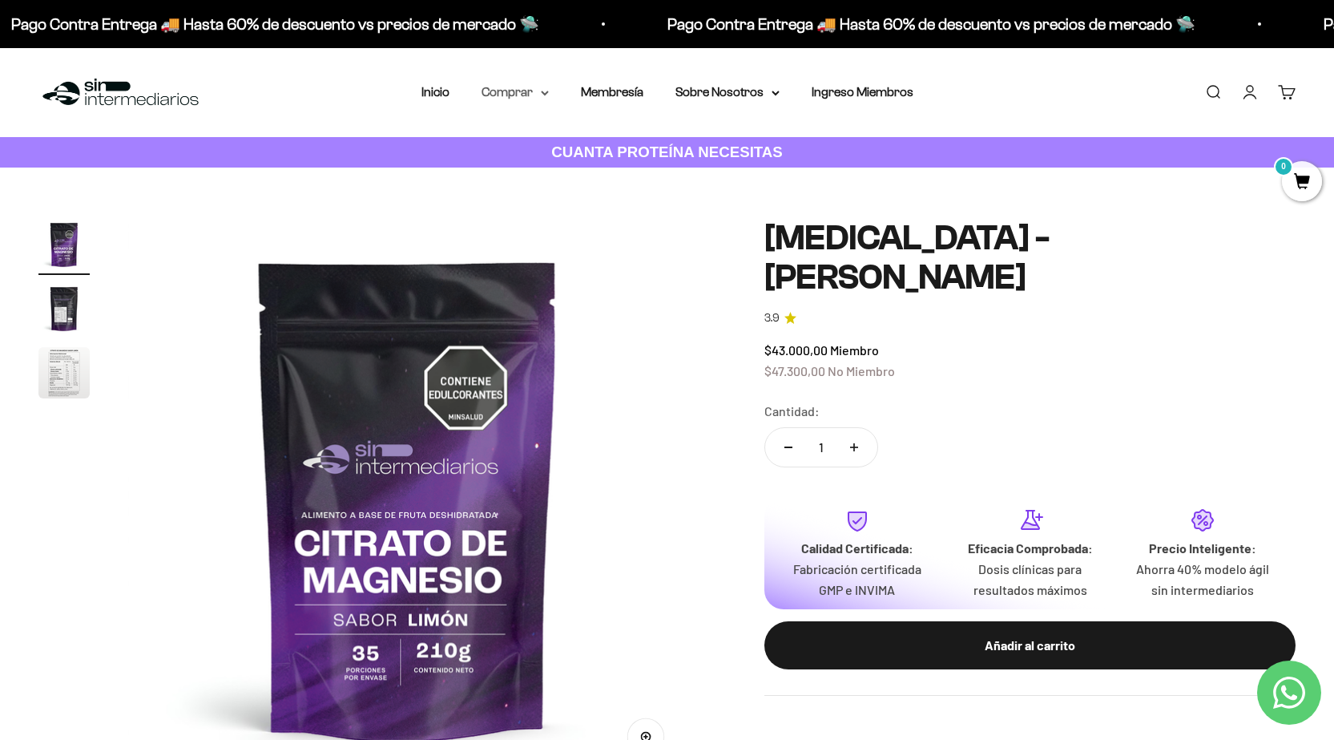
click at [549, 97] on summary "Comprar" at bounding box center [515, 92] width 67 height 21
click at [547, 136] on summary "Proteínas" at bounding box center [557, 143] width 132 height 21
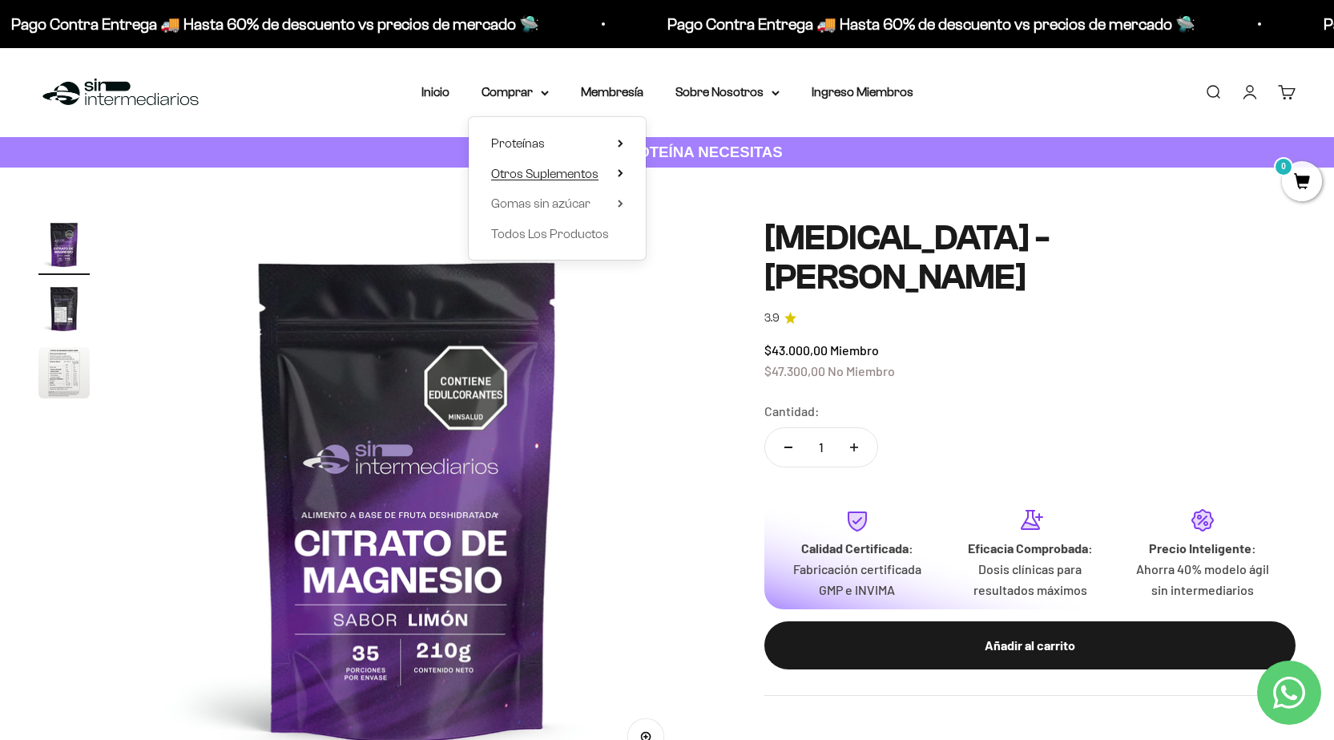
click at [615, 172] on summary "Otros Suplementos" at bounding box center [557, 173] width 132 height 21
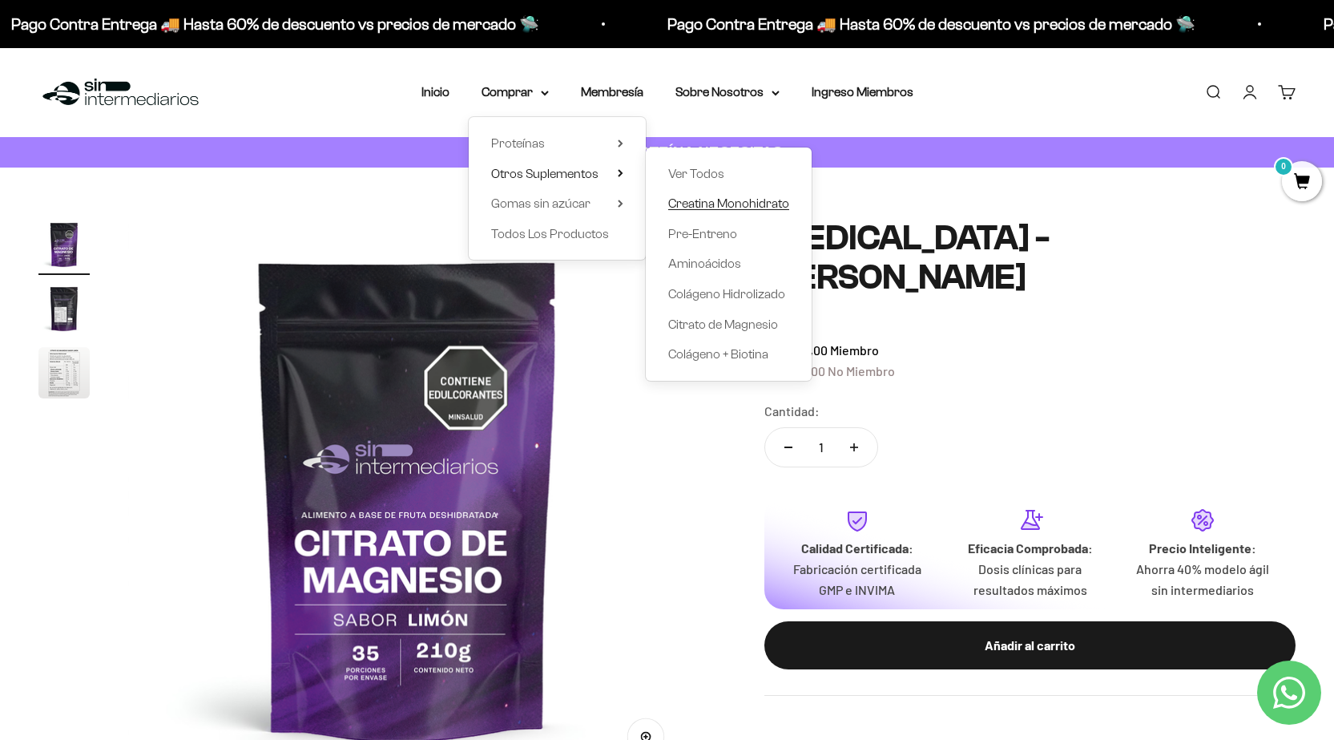
click at [765, 211] on span "Creatina Monohidrato" at bounding box center [728, 203] width 121 height 21
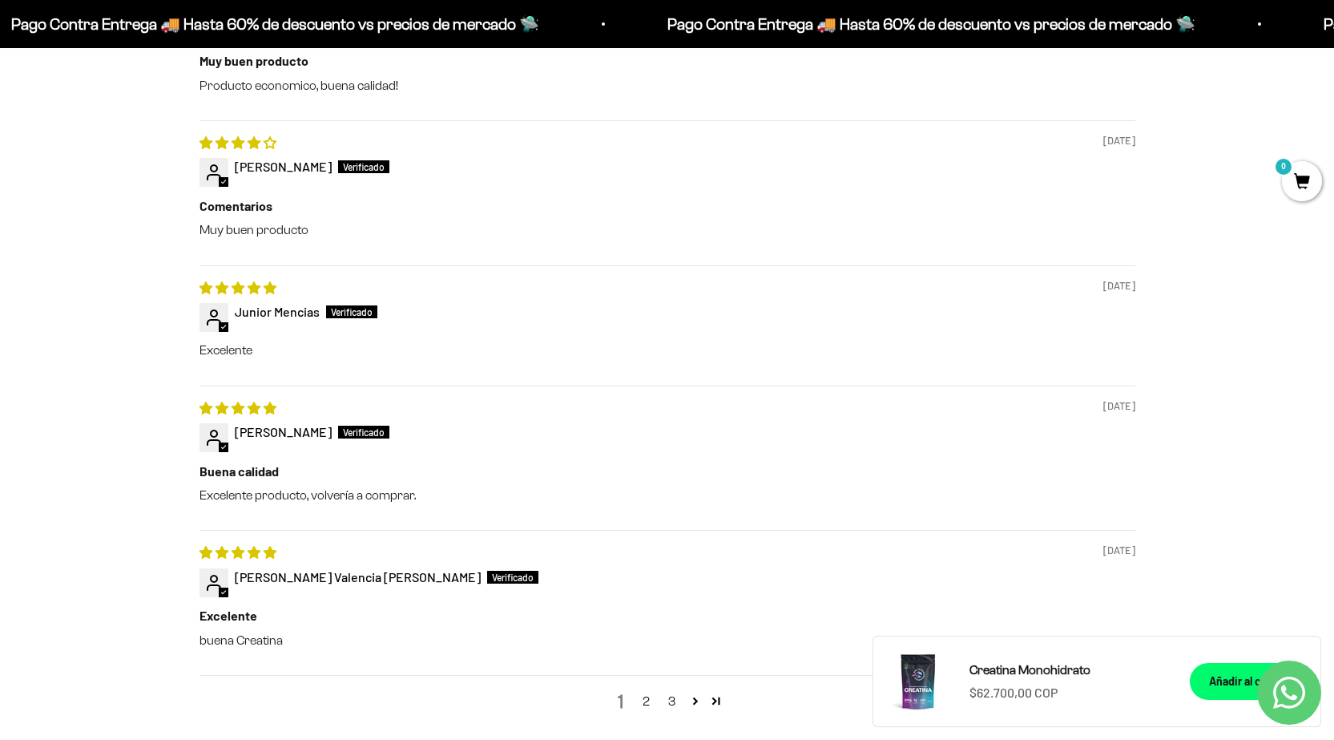
scroll to position [1843, 0]
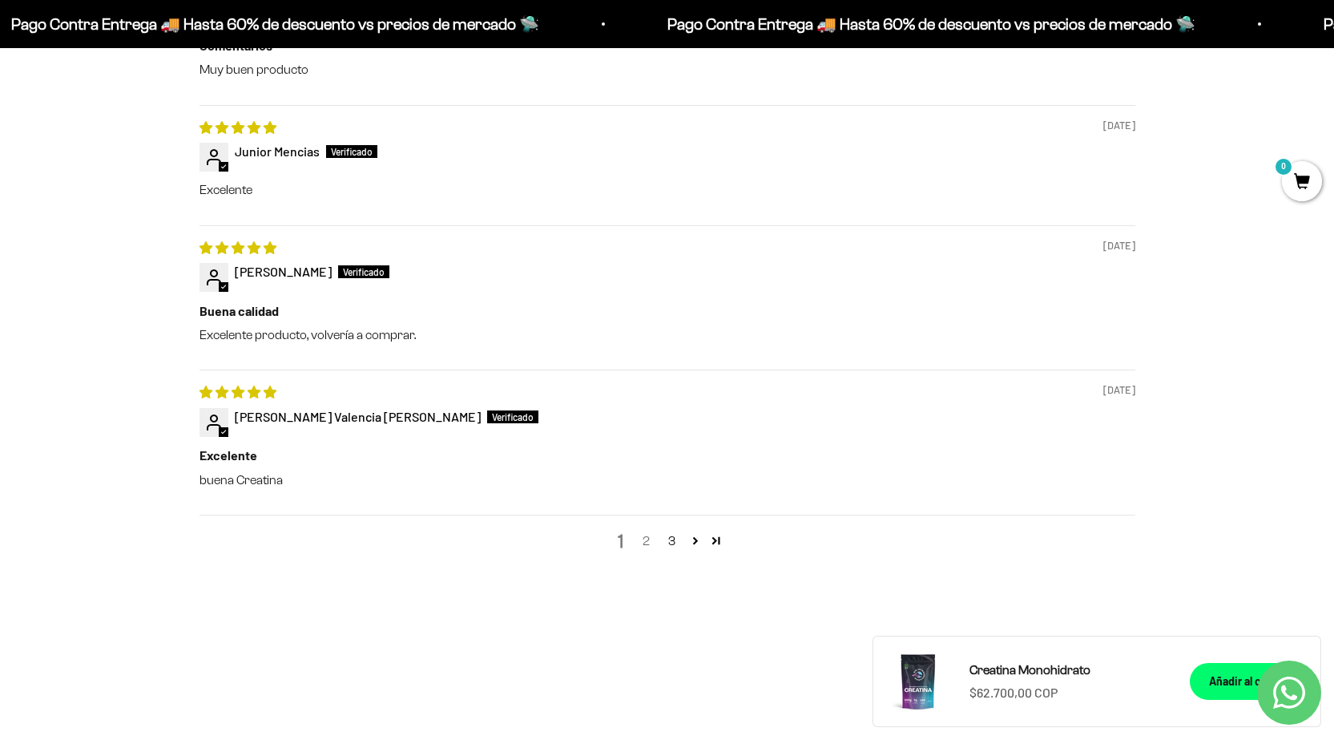
click at [648, 543] on link "2" at bounding box center [647, 540] width 26 height 19
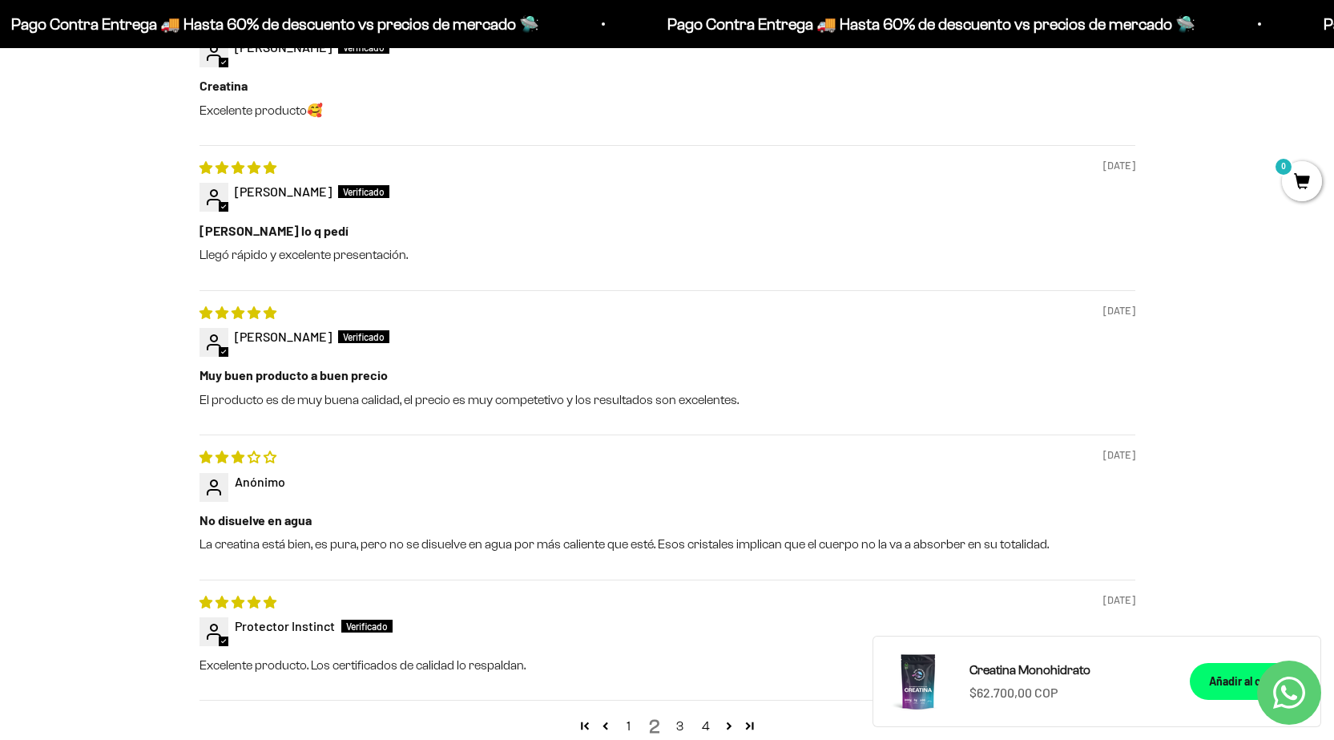
scroll to position [1898, 0]
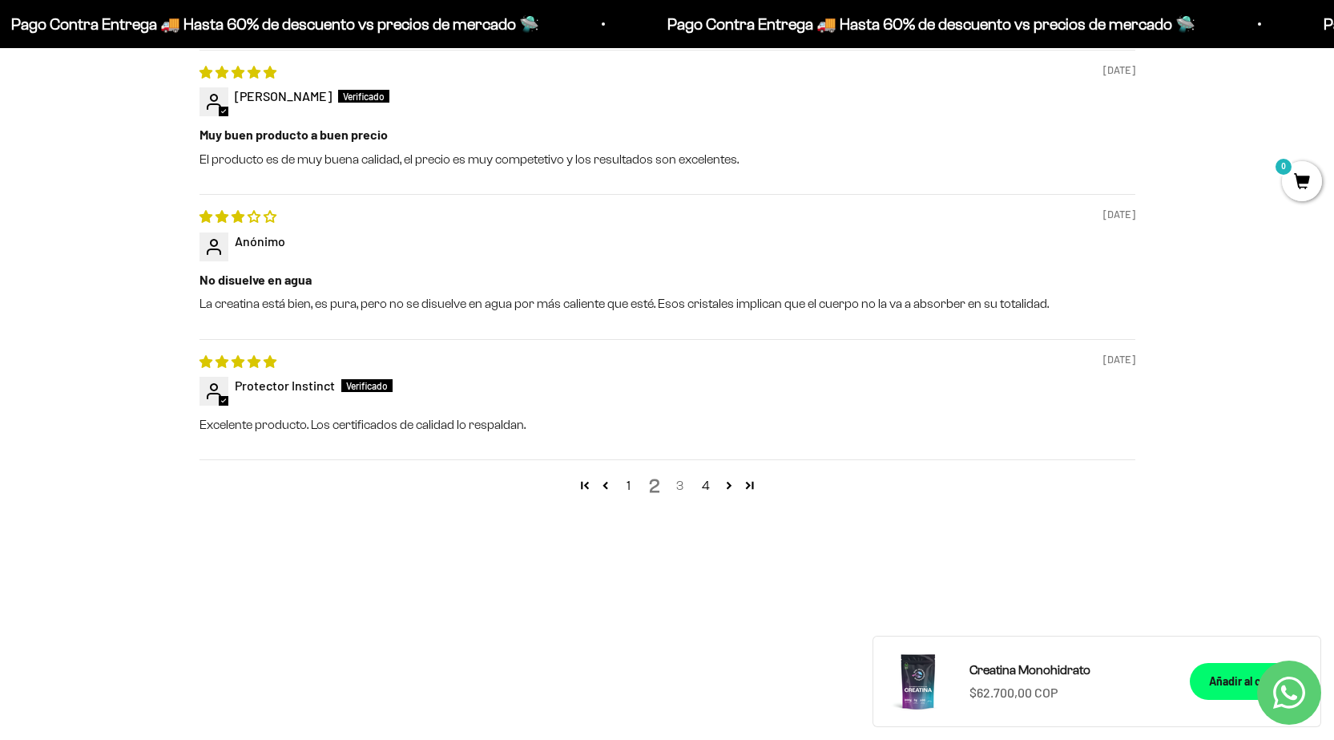
click at [684, 490] on link "3" at bounding box center [681, 485] width 26 height 19
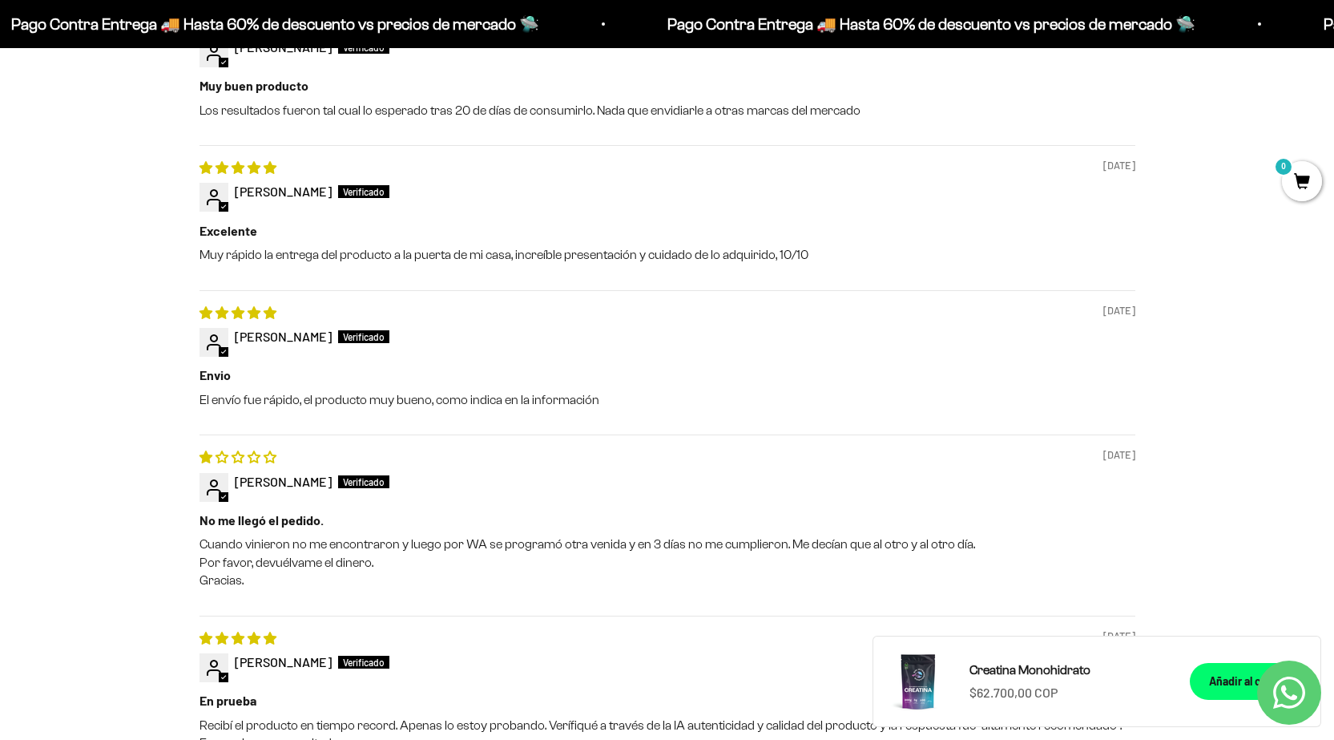
scroll to position [1979, 0]
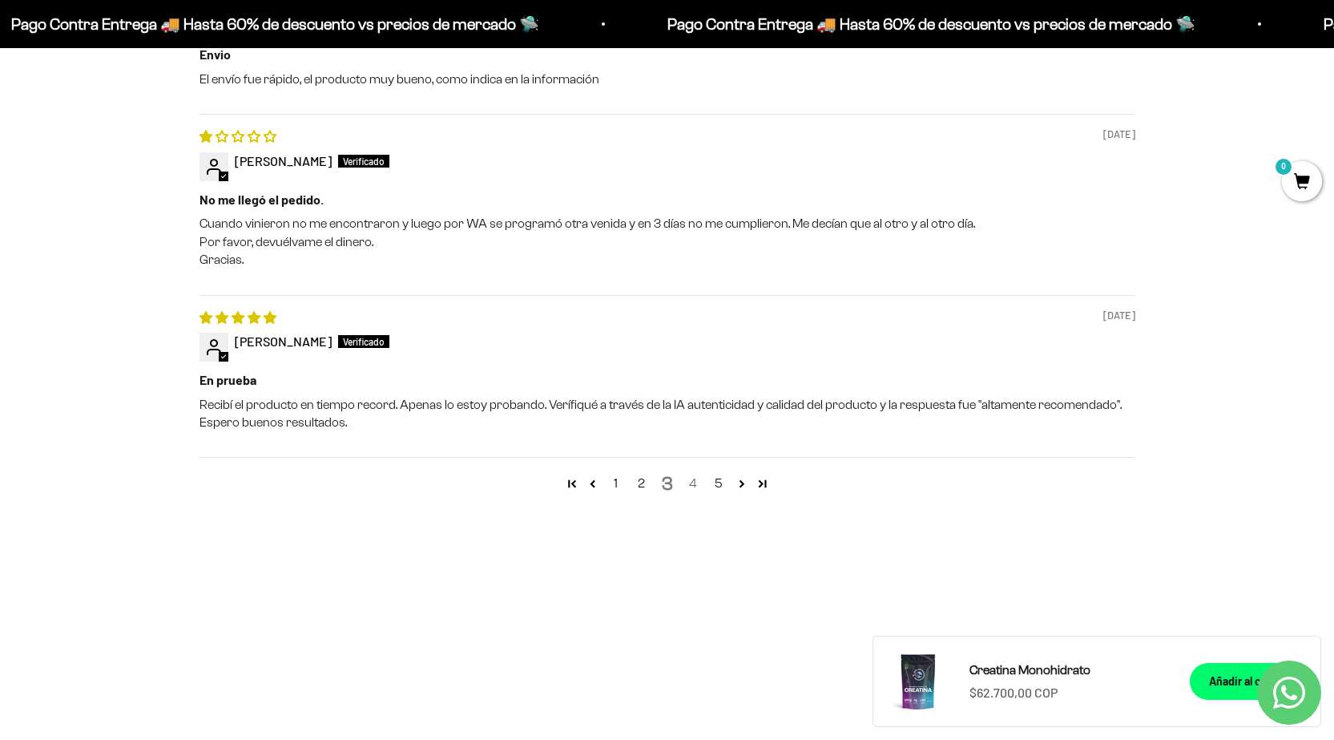
click at [694, 483] on link "4" at bounding box center [693, 483] width 26 height 19
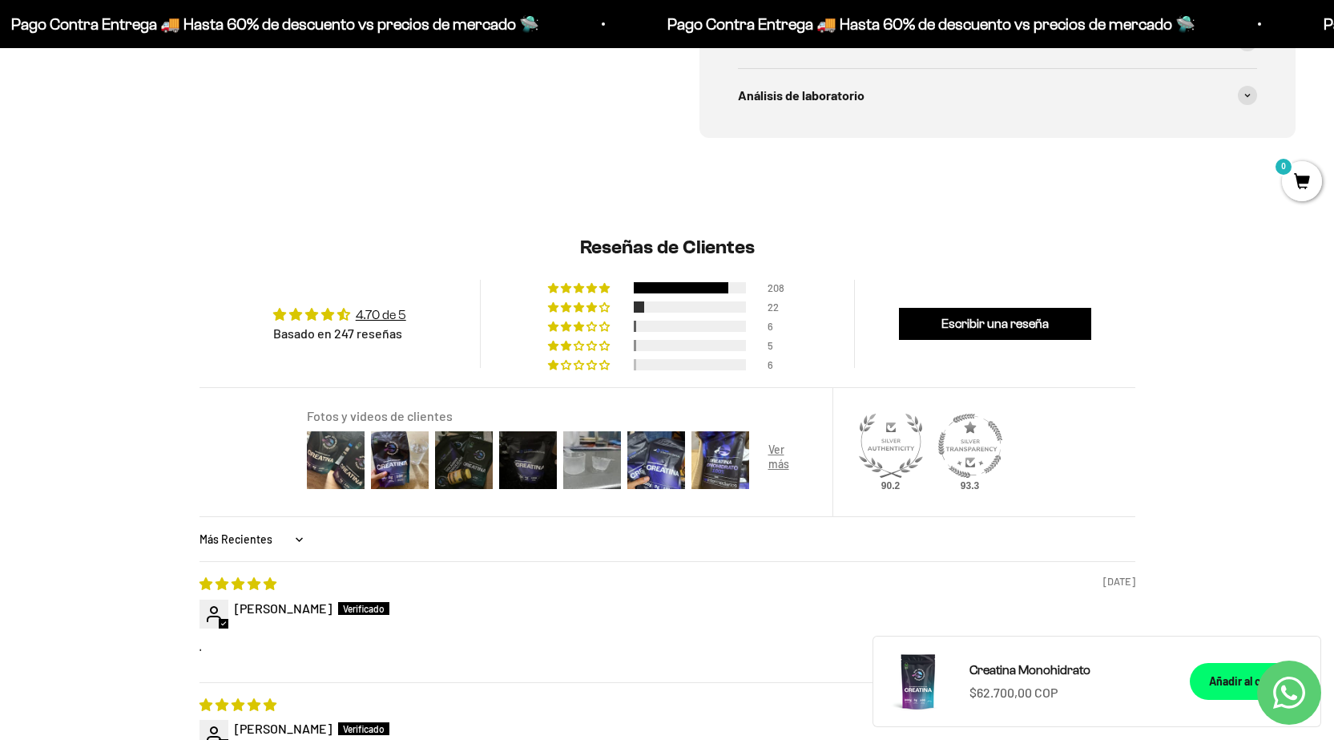
scroll to position [0, 0]
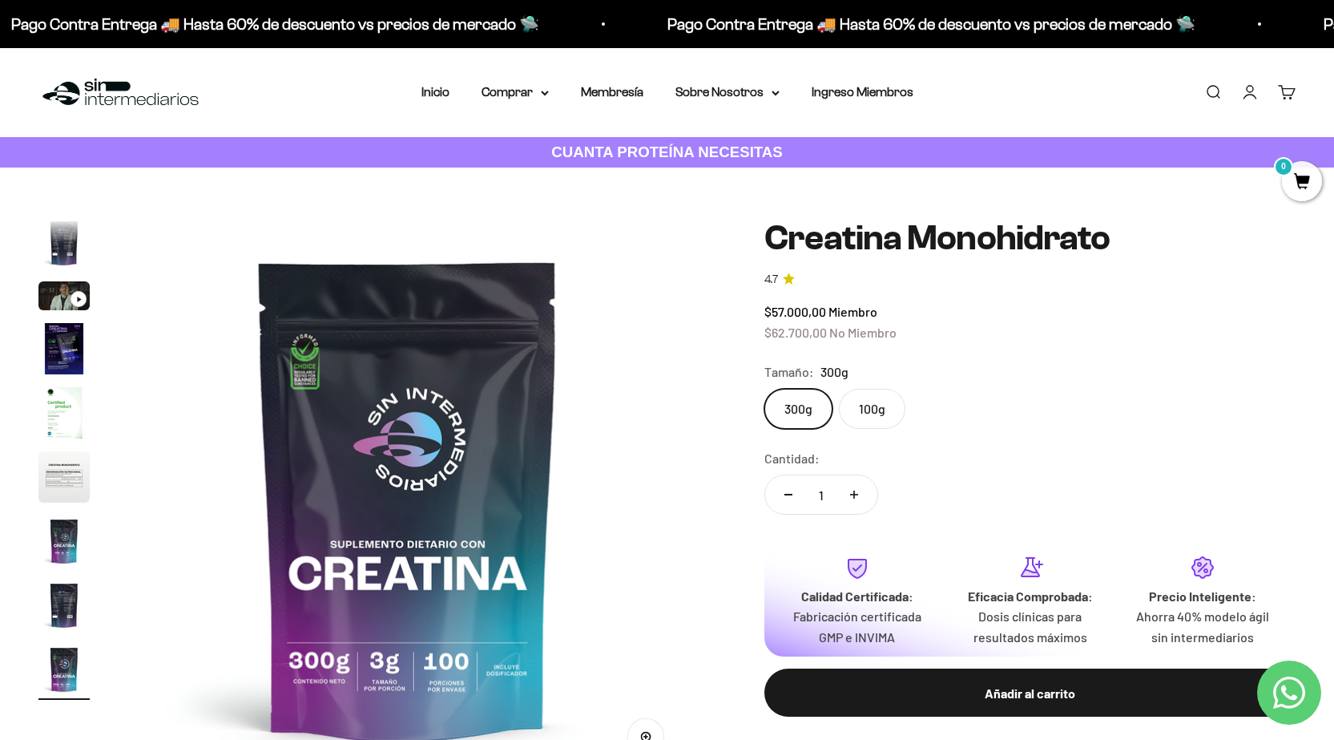
click at [861, 410] on label "100g" at bounding box center [872, 409] width 67 height 40
click at [764, 389] on input "100g" at bounding box center [764, 388] width 1 height 1
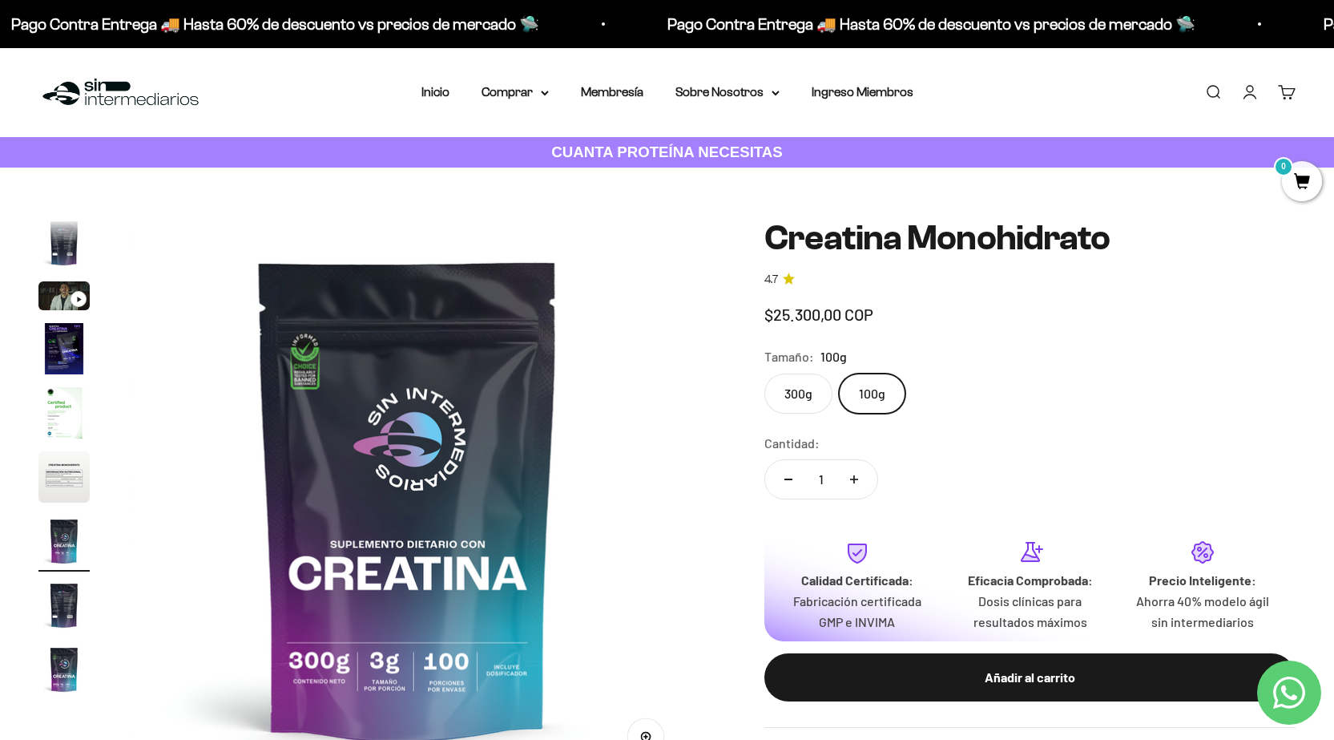
scroll to position [0, 3472]
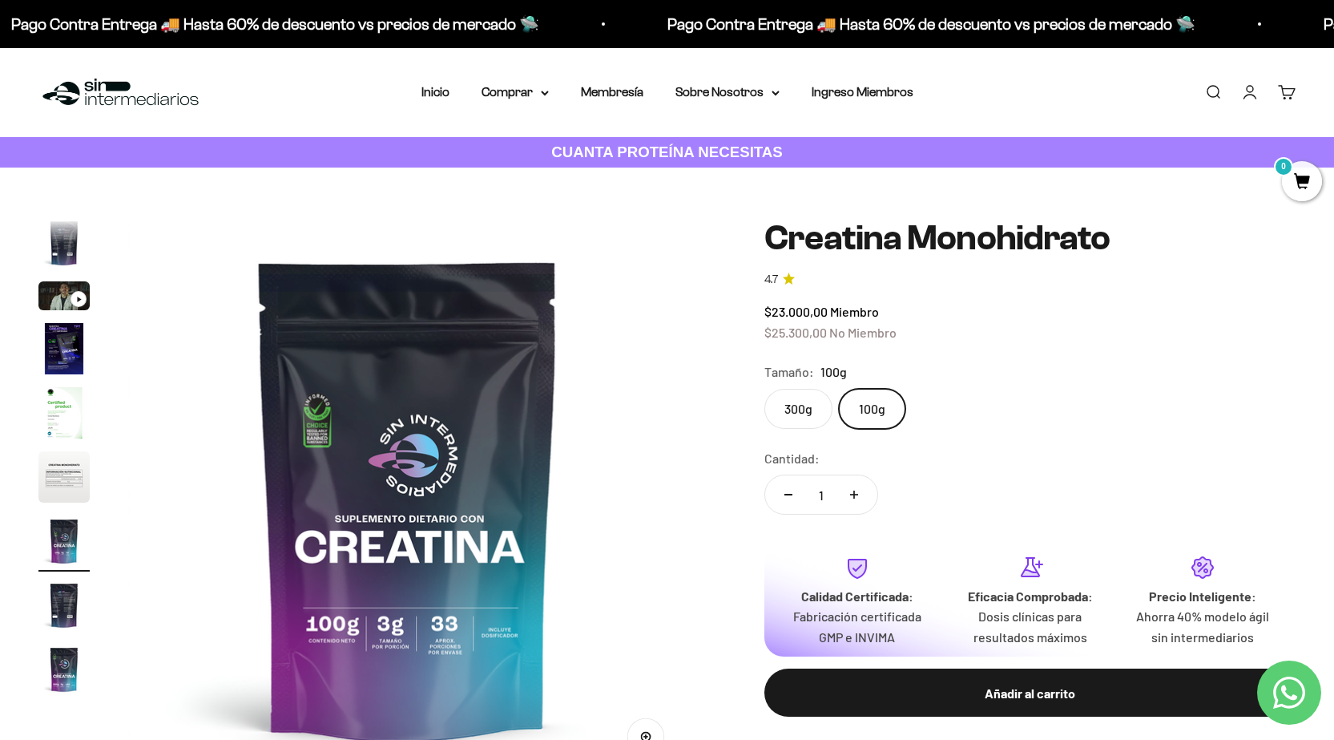
click at [805, 390] on label "300g" at bounding box center [798, 409] width 68 height 40
click at [764, 389] on input "300g" at bounding box center [764, 388] width 1 height 1
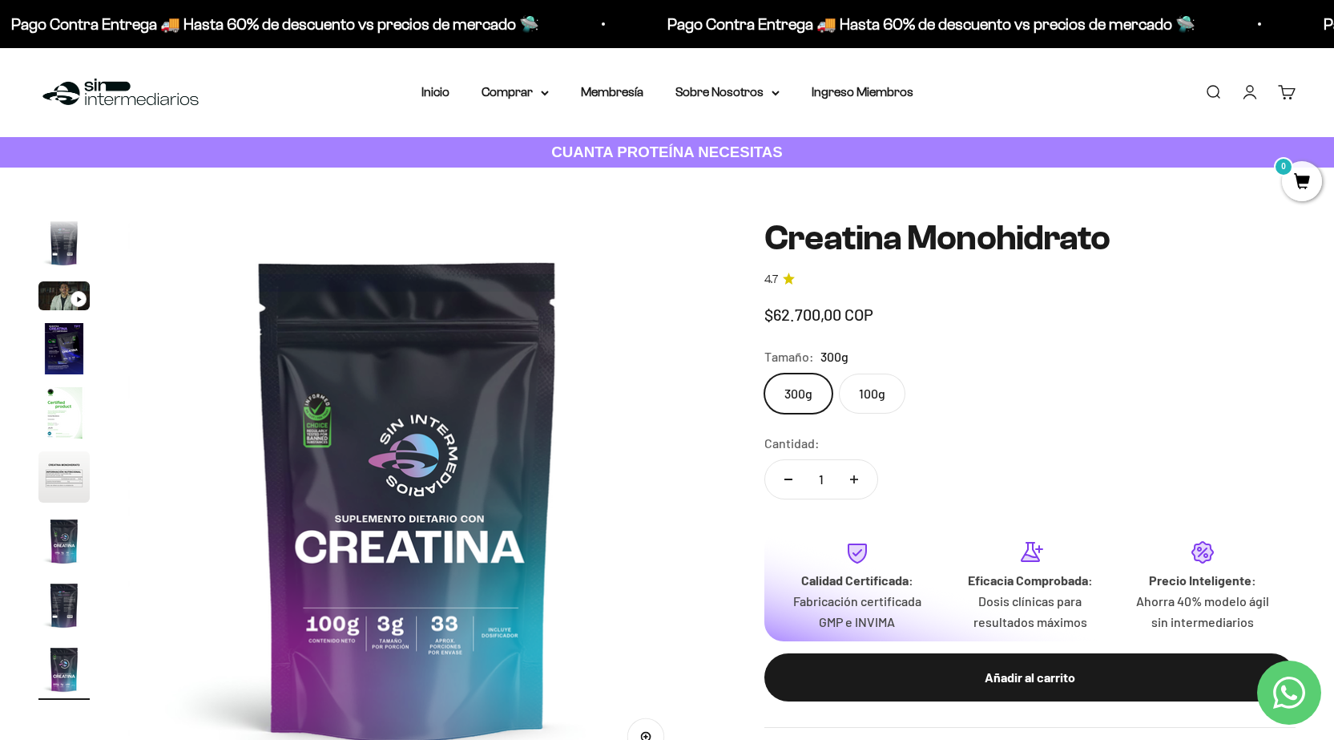
scroll to position [0, 4629]
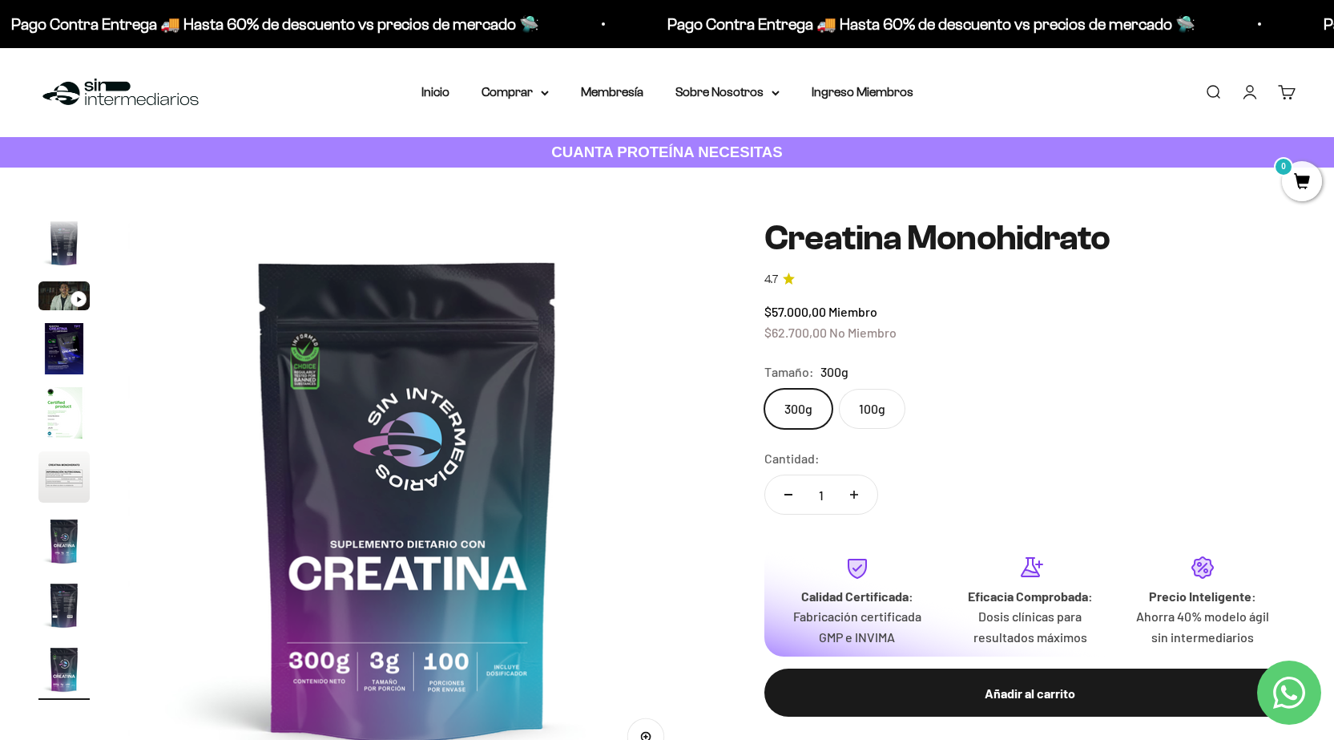
click at [873, 417] on label "100g" at bounding box center [872, 409] width 67 height 40
click at [764, 389] on input "100g" at bounding box center [764, 388] width 1 height 1
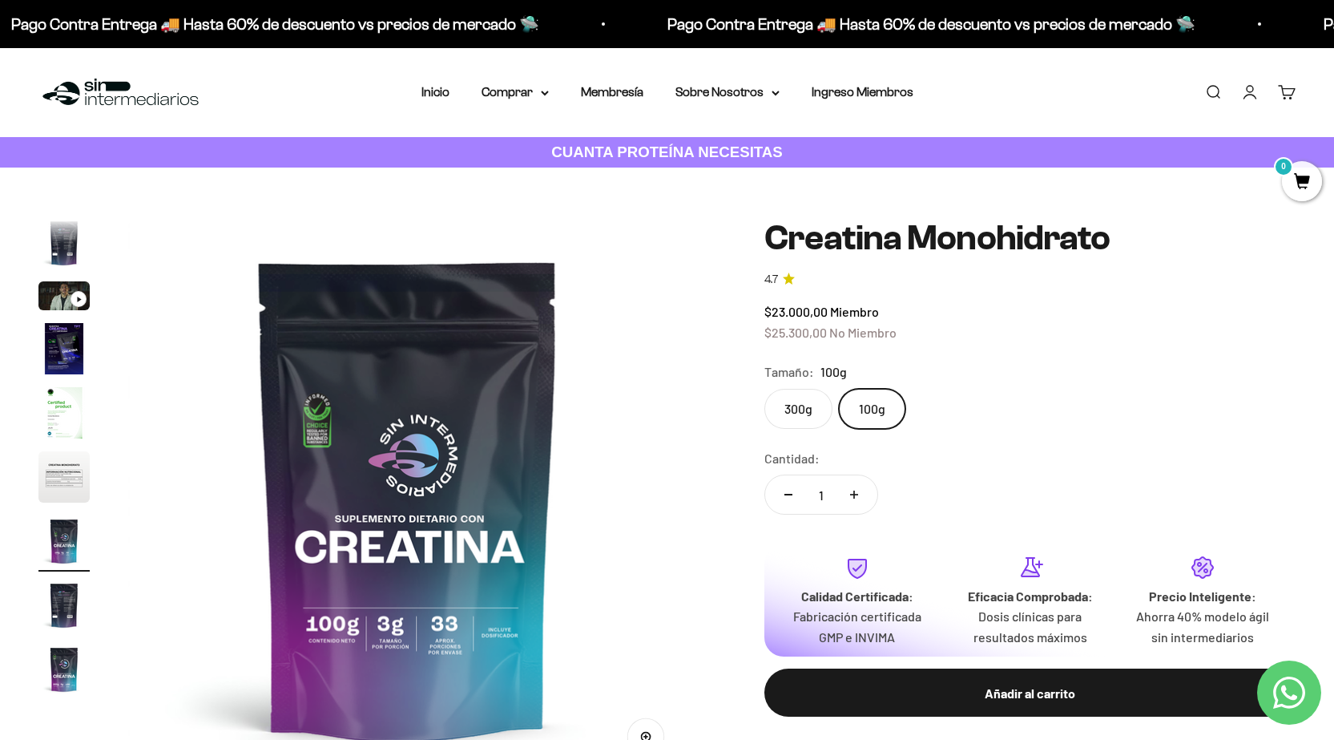
click at [793, 409] on label "300g" at bounding box center [798, 409] width 68 height 40
click at [764, 389] on input "300g" at bounding box center [764, 388] width 1 height 1
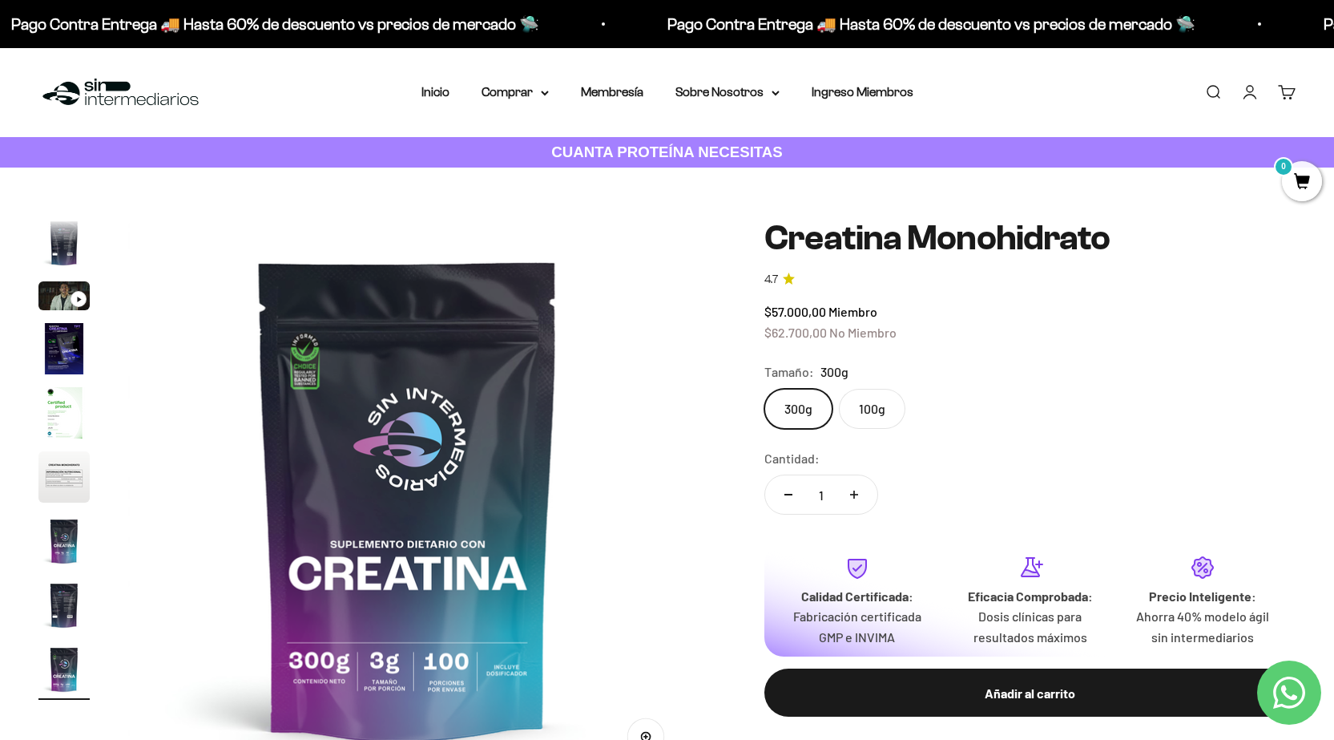
click at [877, 417] on label "100g" at bounding box center [872, 409] width 67 height 40
click at [764, 389] on input "100g" at bounding box center [764, 388] width 1 height 1
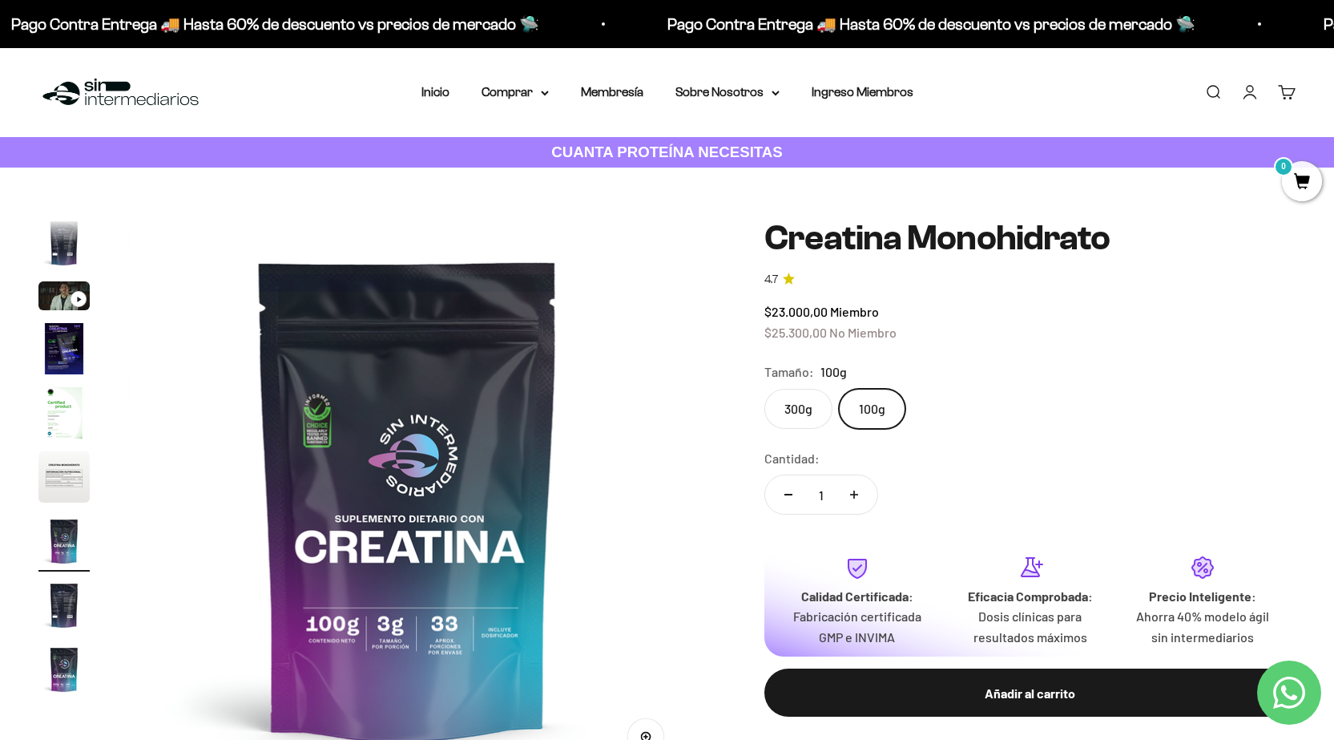
click at [813, 400] on label "300g" at bounding box center [798, 409] width 68 height 40
click at [764, 389] on input "300g" at bounding box center [764, 388] width 1 height 1
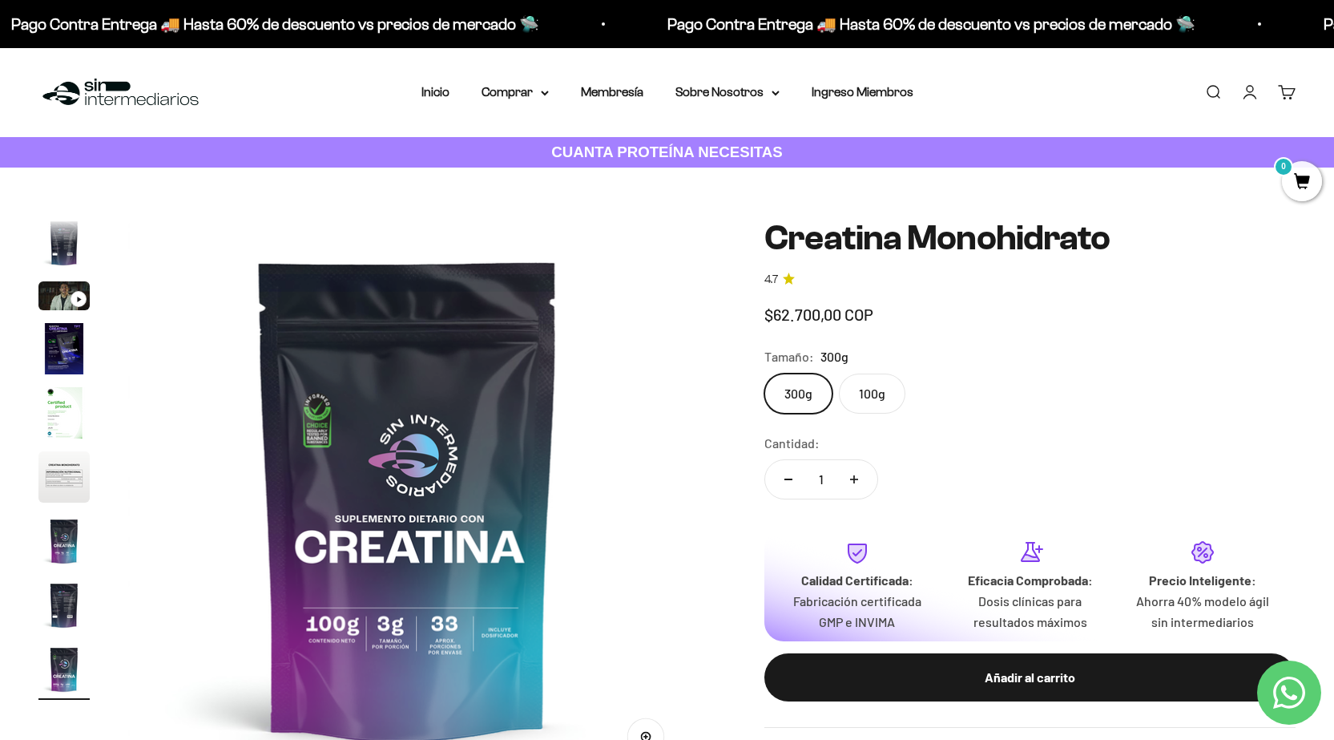
scroll to position [0, 4629]
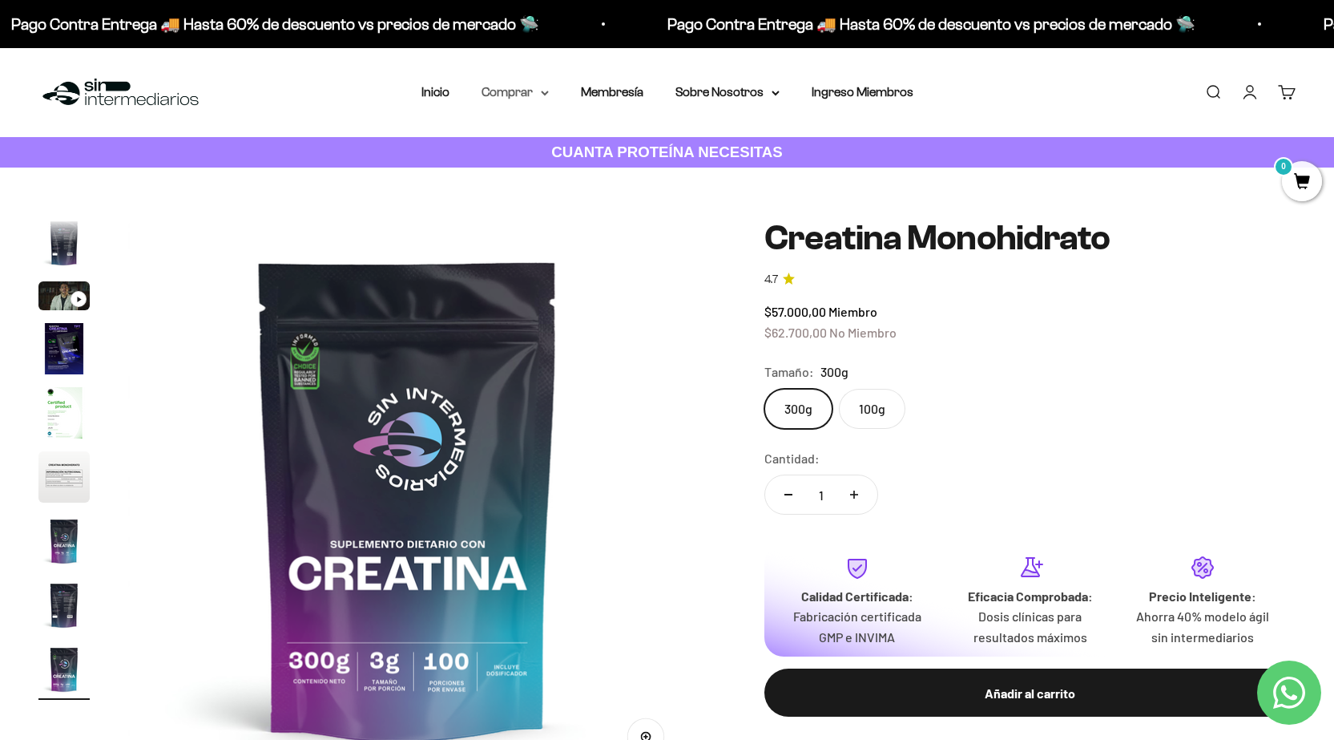
click at [518, 87] on summary "Comprar" at bounding box center [515, 92] width 67 height 21
click at [539, 145] on span "Proteínas" at bounding box center [518, 143] width 54 height 14
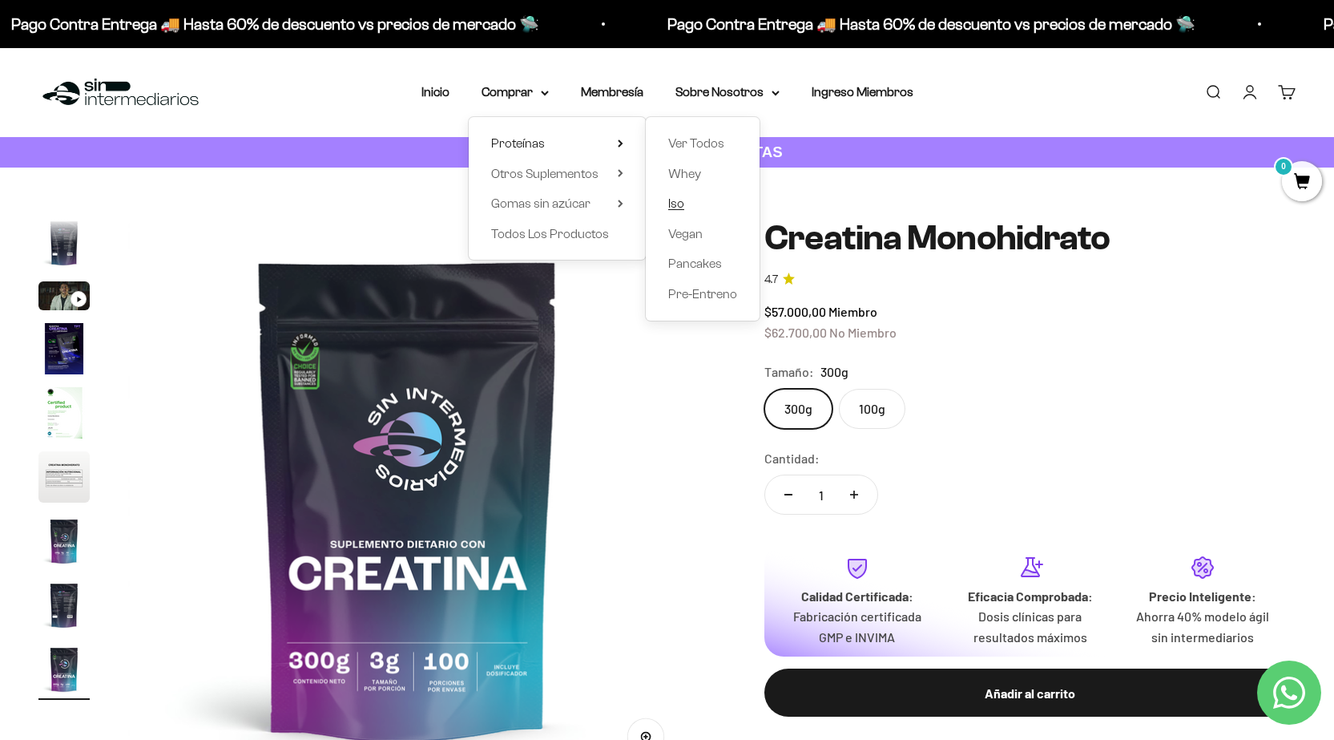
click at [689, 205] on link "Iso" at bounding box center [702, 203] width 69 height 21
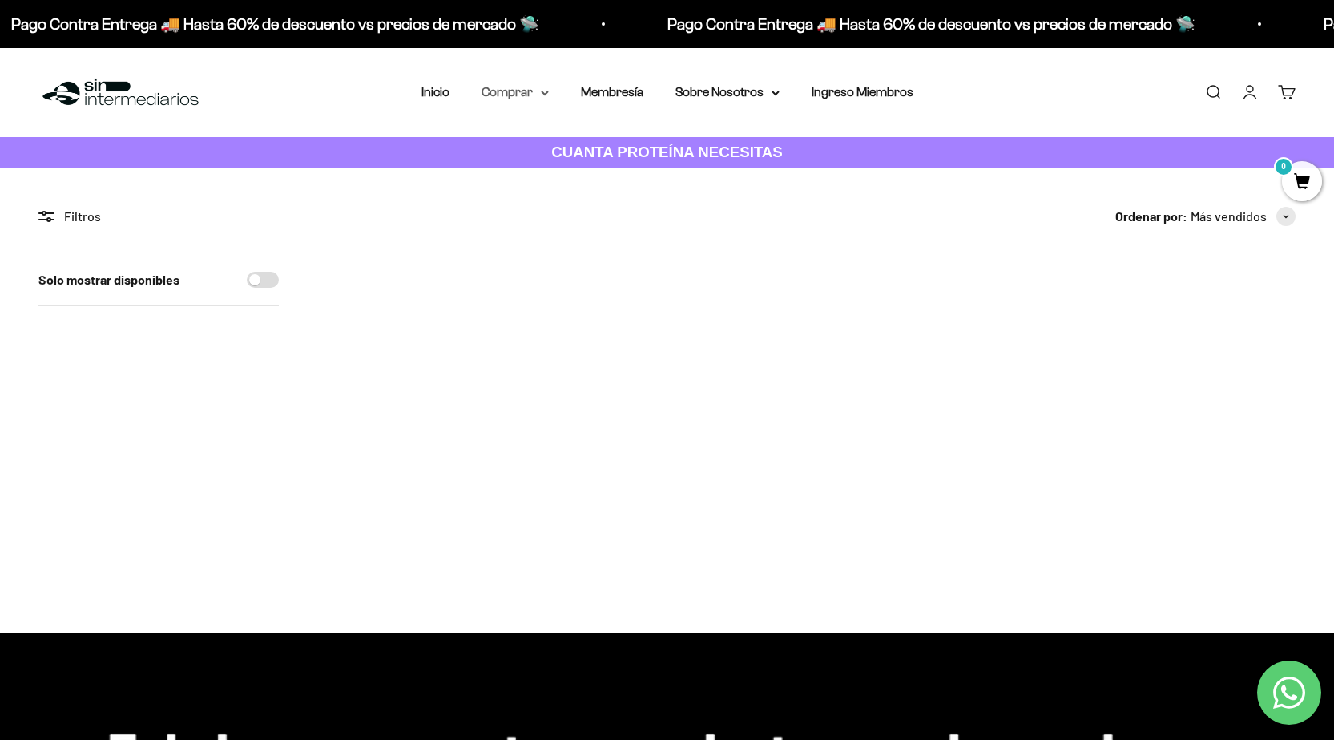
click at [540, 95] on summary "Comprar" at bounding box center [515, 92] width 67 height 21
click at [611, 138] on summary "Proteínas" at bounding box center [557, 143] width 132 height 21
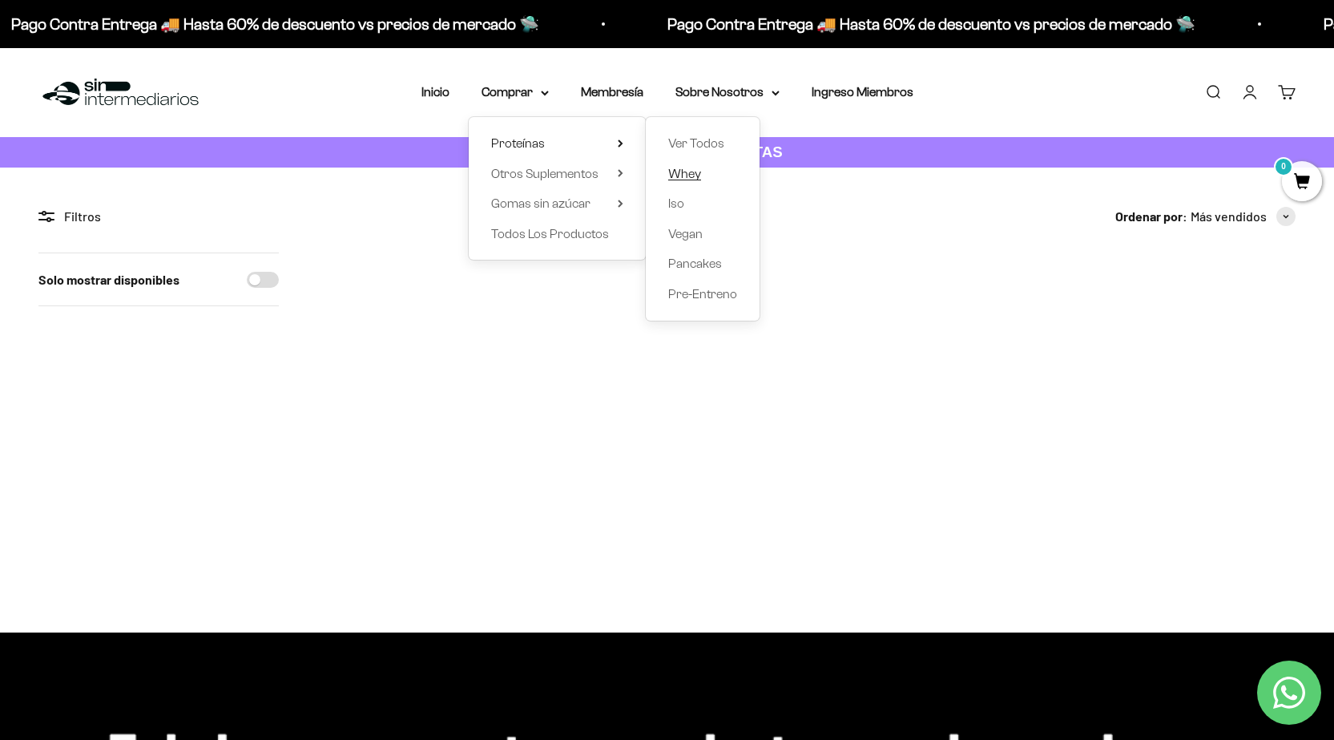
click at [703, 178] on link "Whey" at bounding box center [702, 173] width 69 height 21
